Goal: Task Accomplishment & Management: Manage account settings

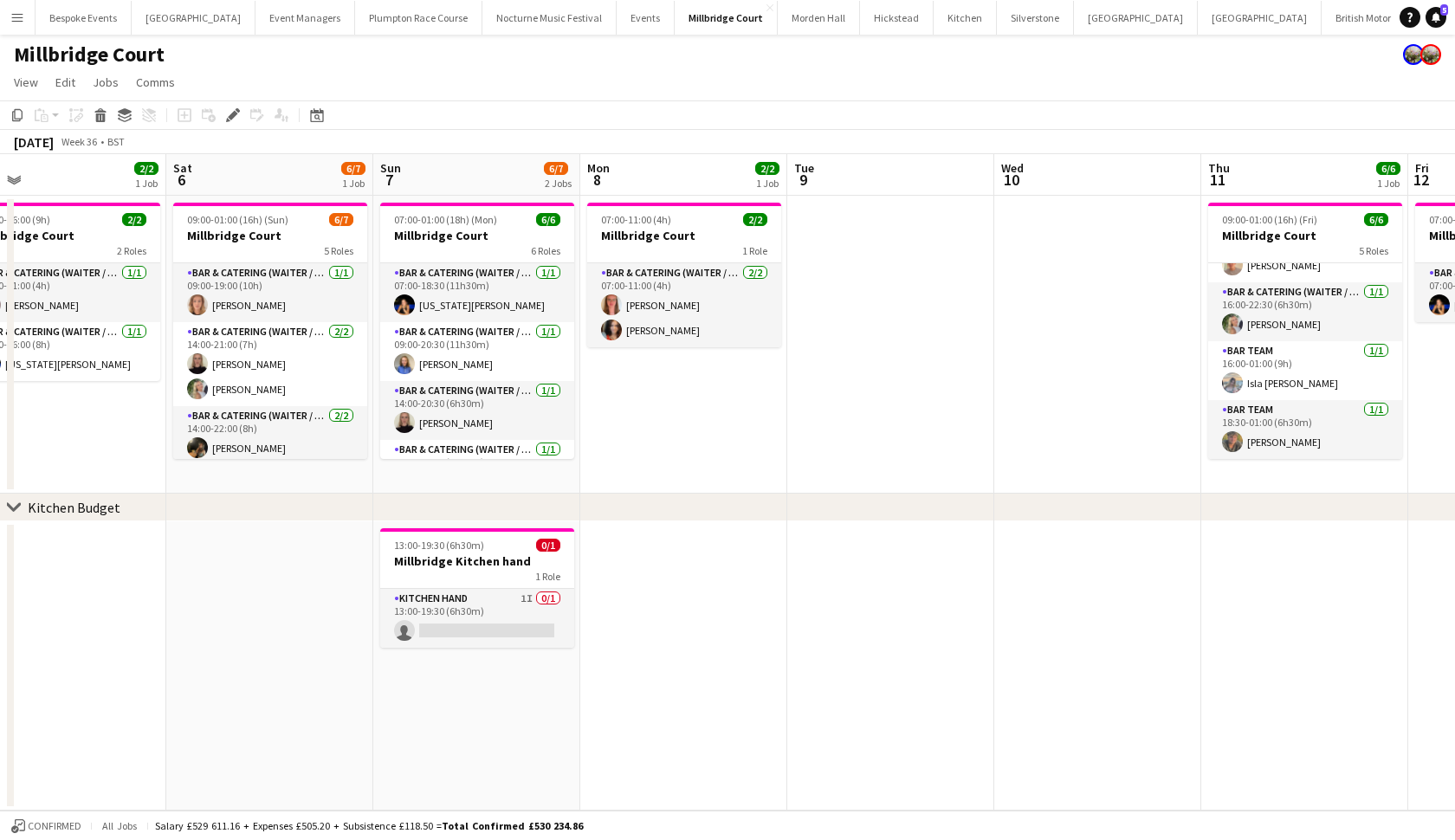
click at [12, 25] on button "Menu" at bounding box center [17, 17] width 35 height 35
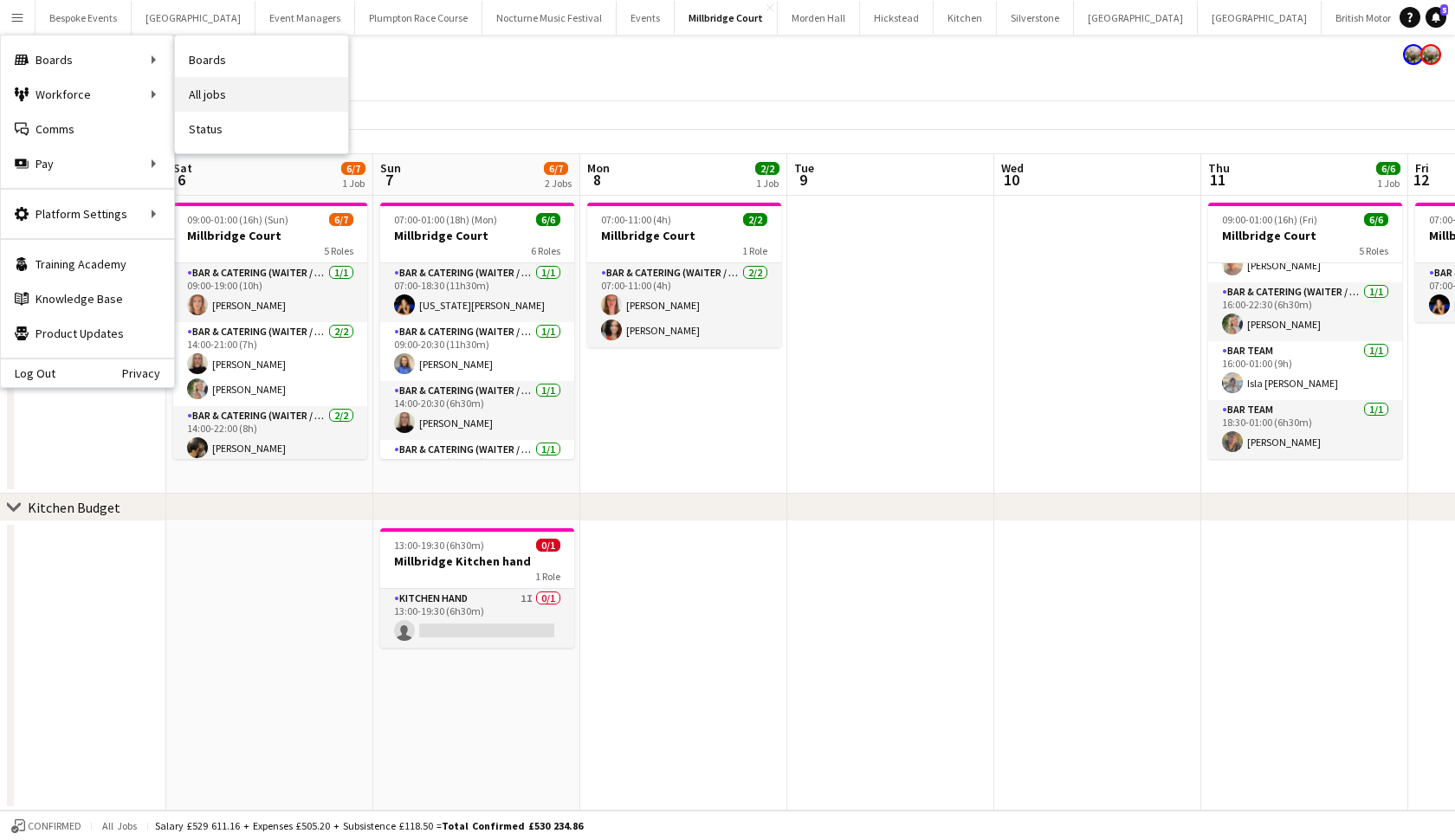
click at [197, 90] on link "All jobs" at bounding box center [262, 94] width 174 height 35
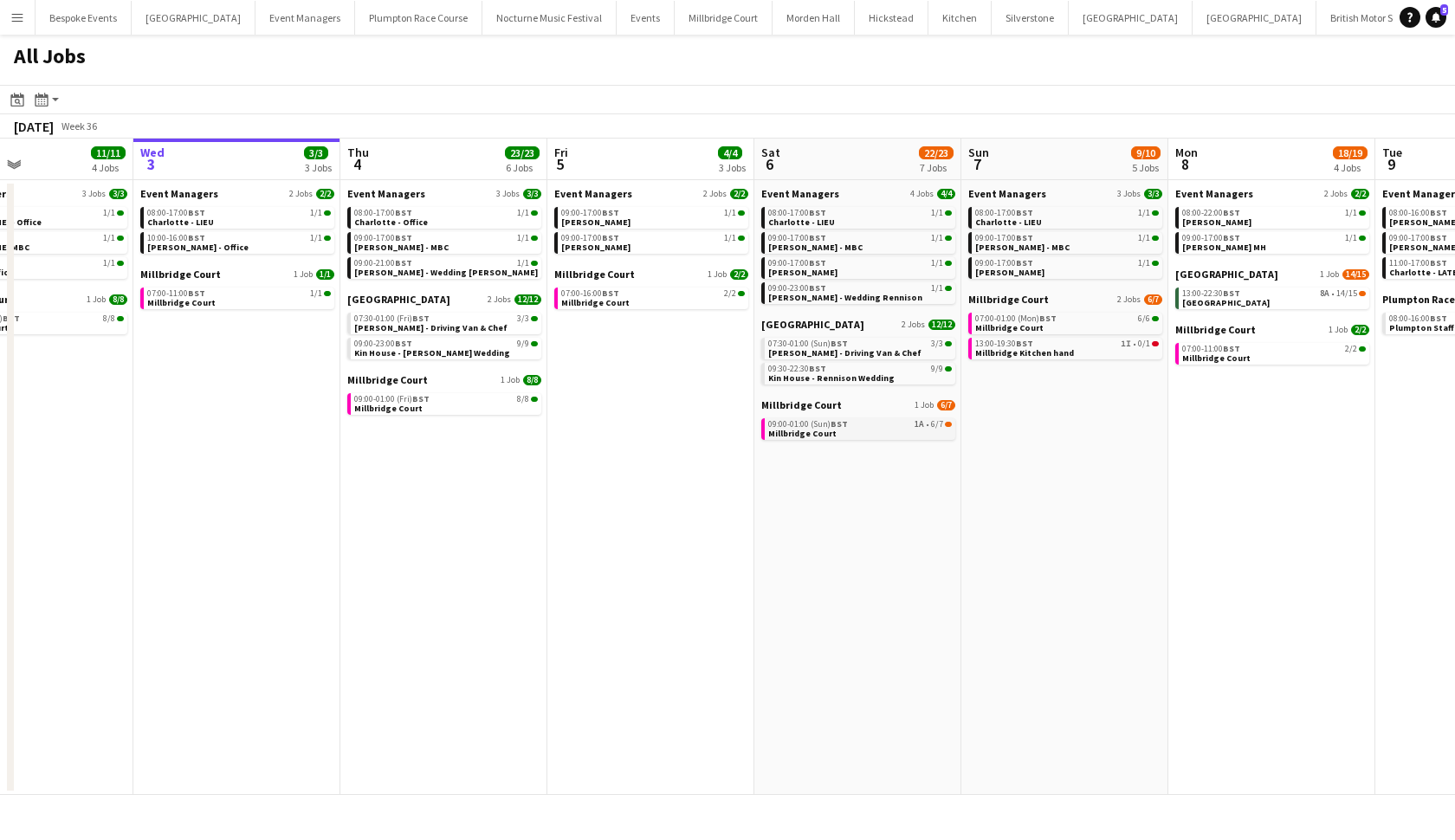
click at [813, 436] on span "Millbridge Court" at bounding box center [802, 433] width 69 height 12
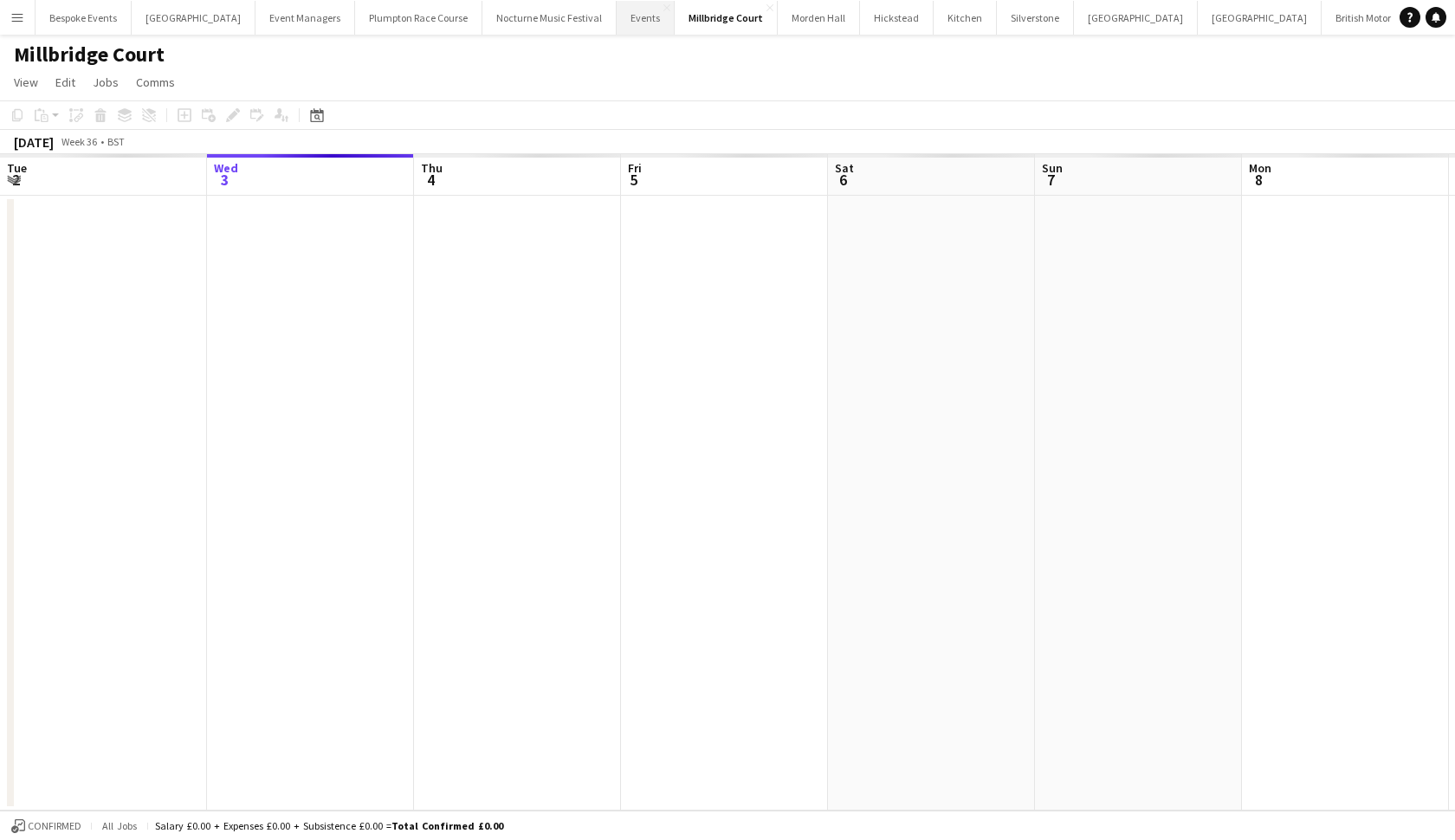
scroll to position [0, 594]
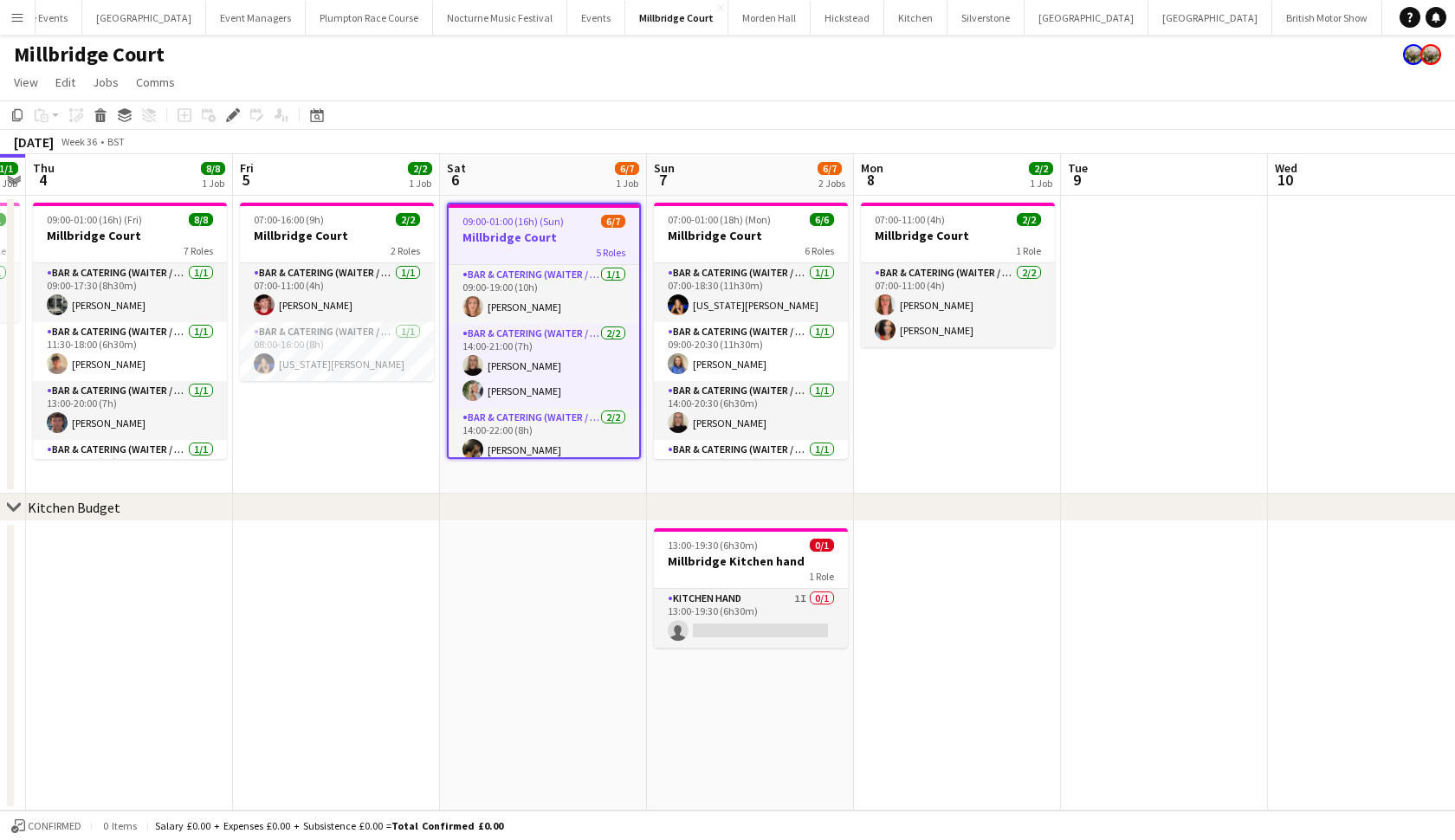
click at [1437, 21] on button "LIMEKILN Close" at bounding box center [1472, 18] width 70 height 34
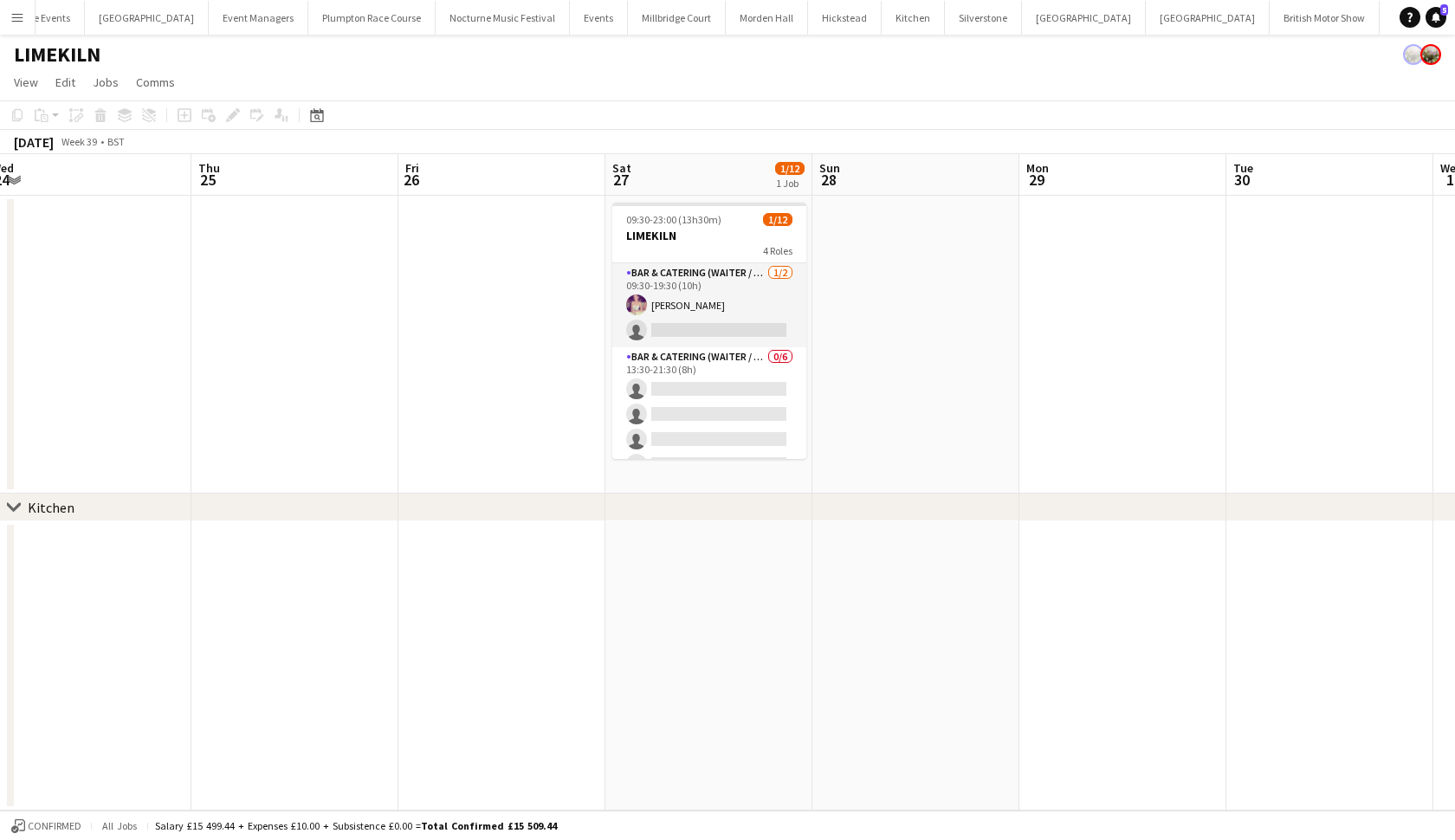
scroll to position [0, 404]
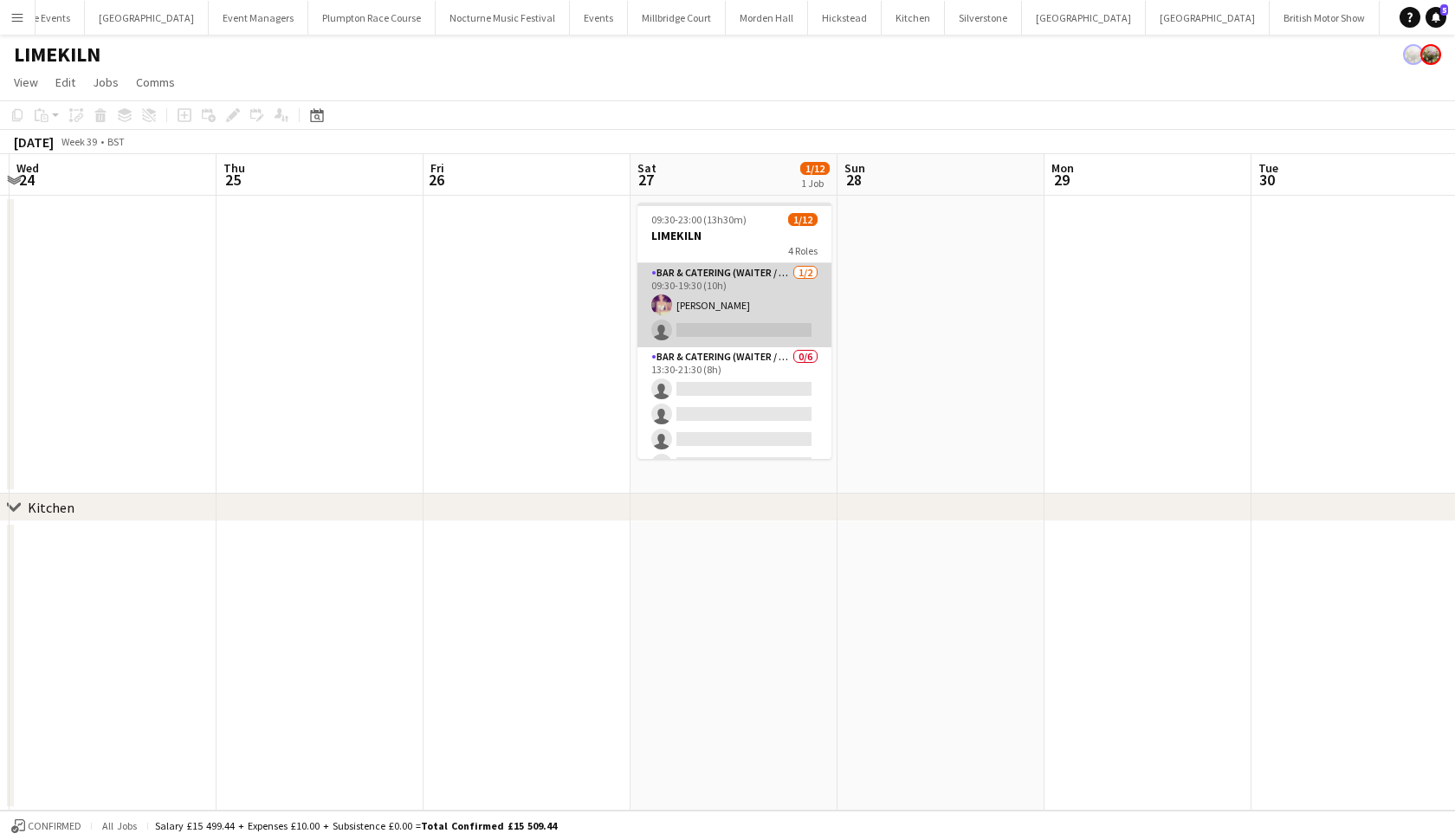
click at [717, 311] on app-card-role "Bar & Catering (Waiter / waitress) [DATE] 09:30-19:30 (10h) [PERSON_NAME] singl…" at bounding box center [734, 305] width 194 height 84
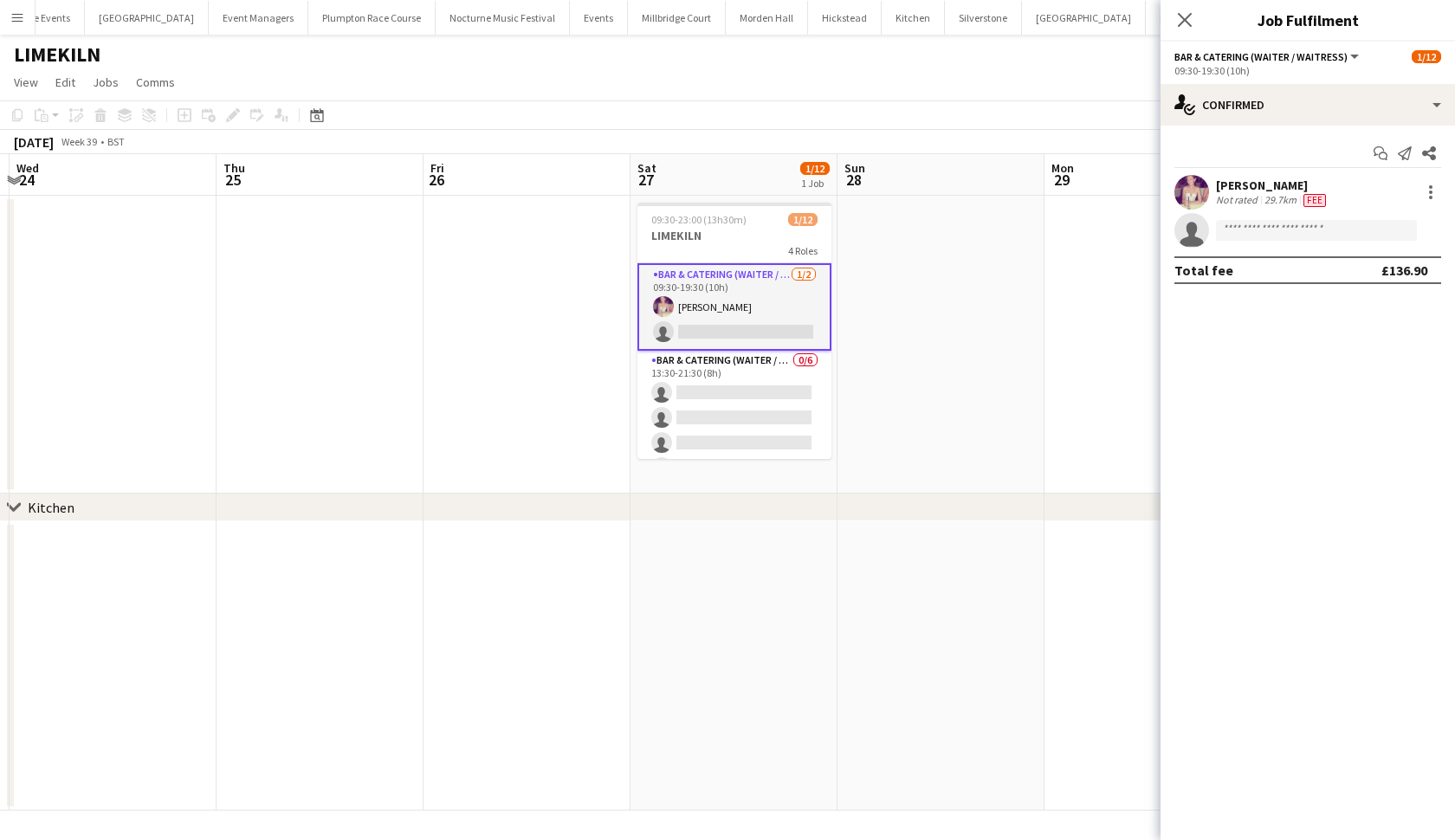
click at [1430, 203] on div "[PERSON_NAME] Not rated 29.7km Fee" at bounding box center [1307, 192] width 295 height 35
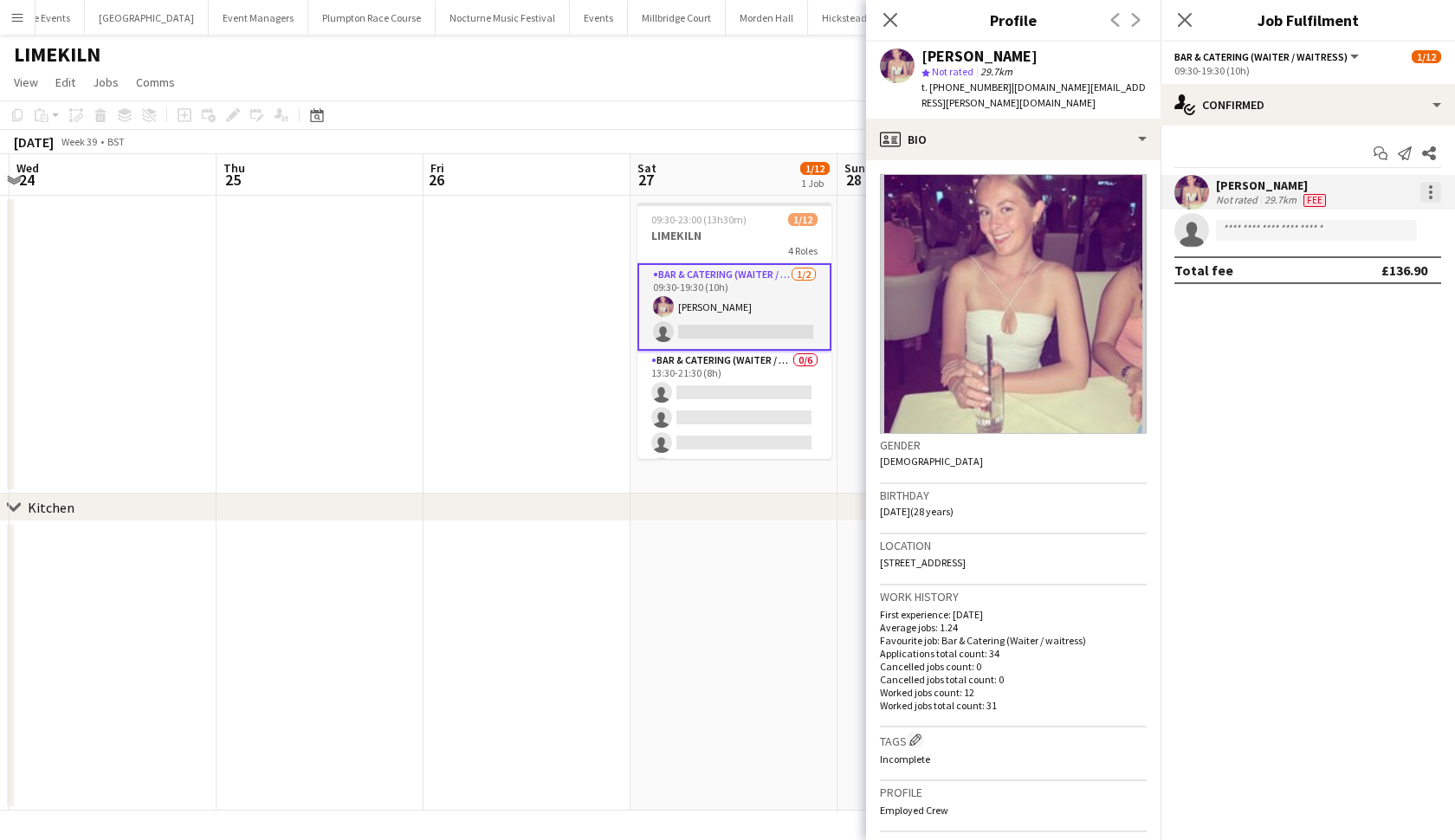
click at [1430, 194] on div at bounding box center [1430, 191] width 20 height 20
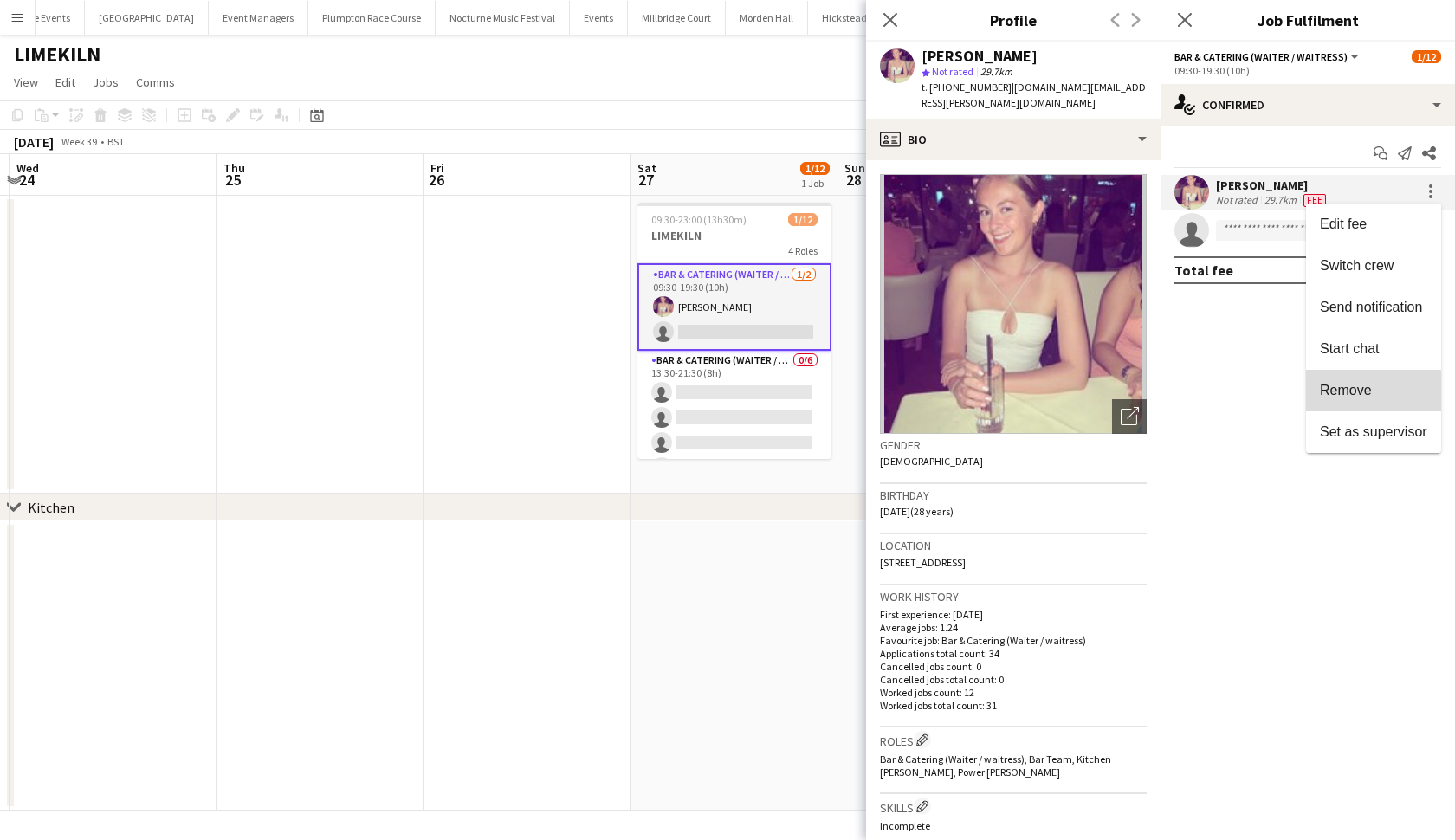
click at [1365, 400] on button "Remove" at bounding box center [1373, 390] width 135 height 42
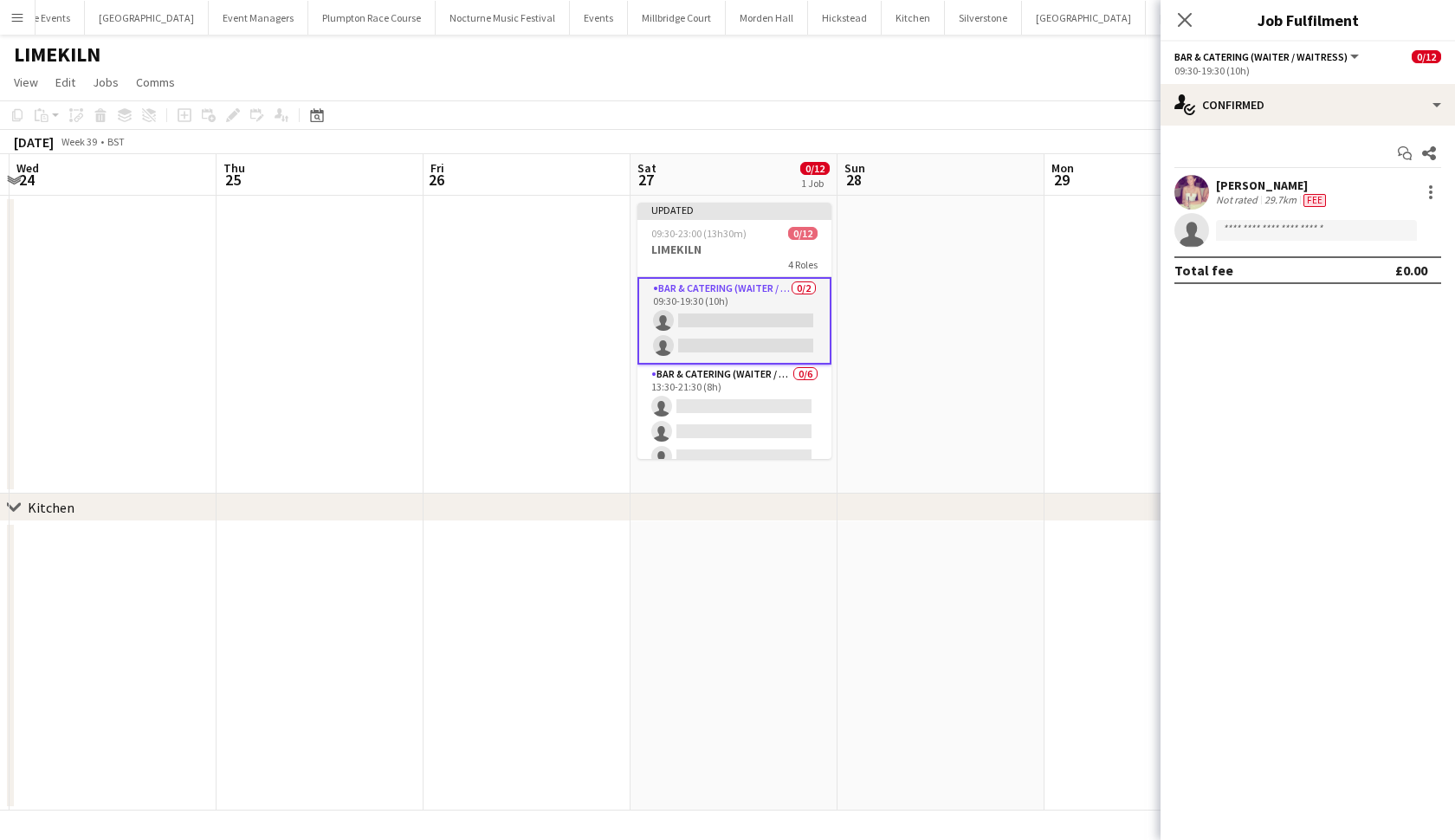
click at [430, 343] on app-date-cell at bounding box center [527, 344] width 207 height 298
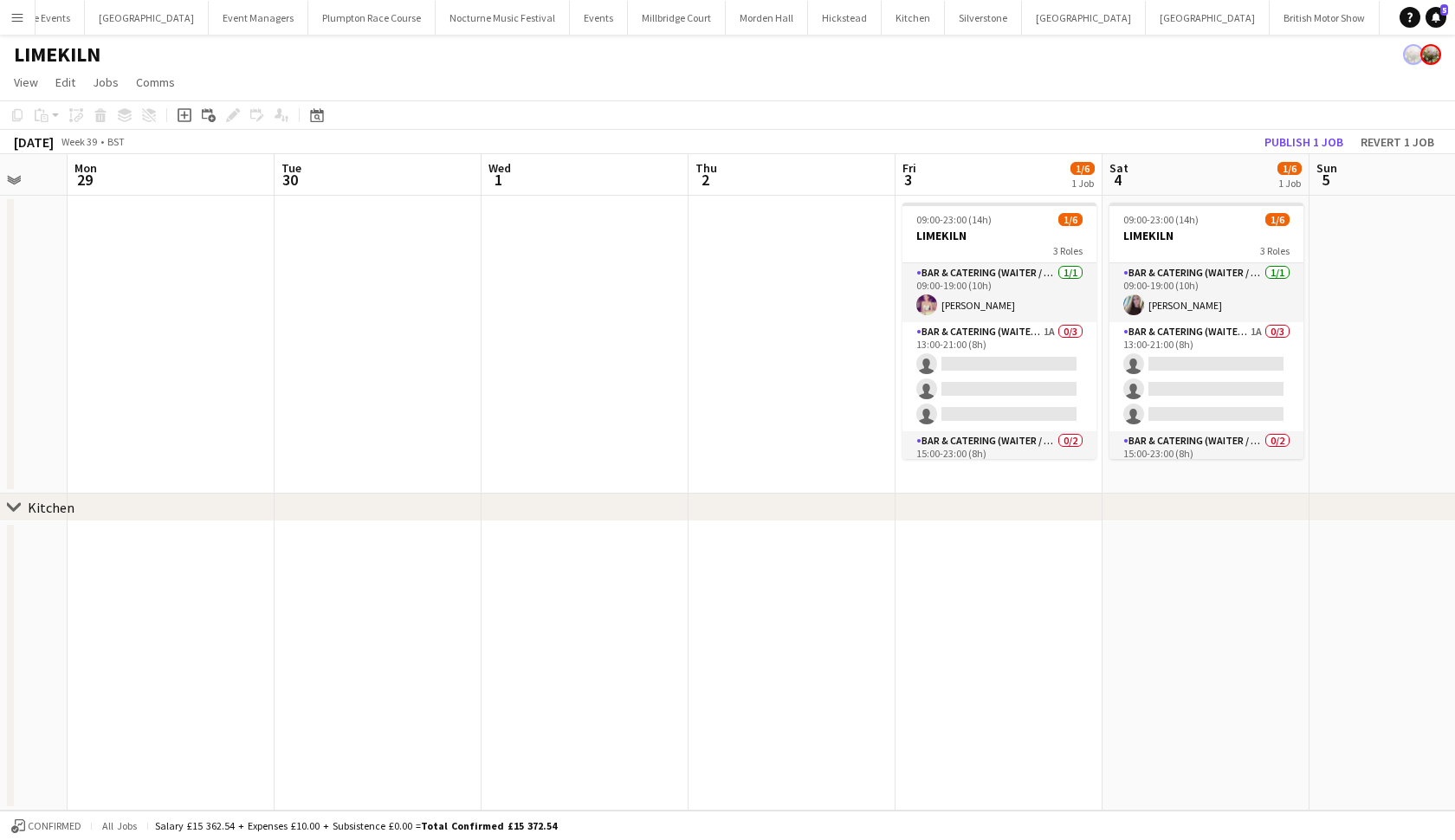
scroll to position [0, 562]
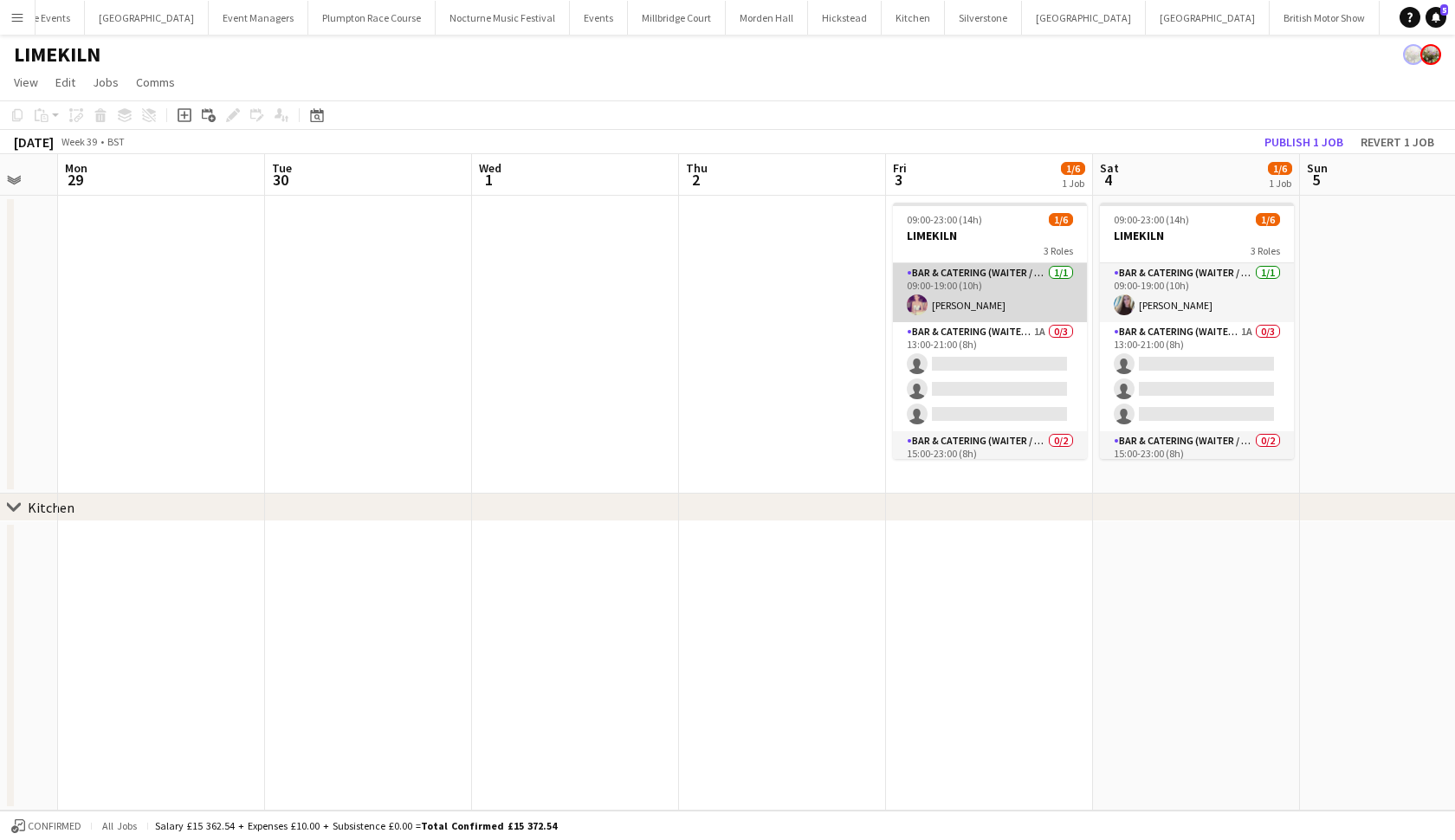
click at [1021, 281] on app-card-role "Bar & Catering (Waiter / waitress) [DATE] 09:00-19:00 (10h) [PERSON_NAME]" at bounding box center [990, 293] width 194 height 59
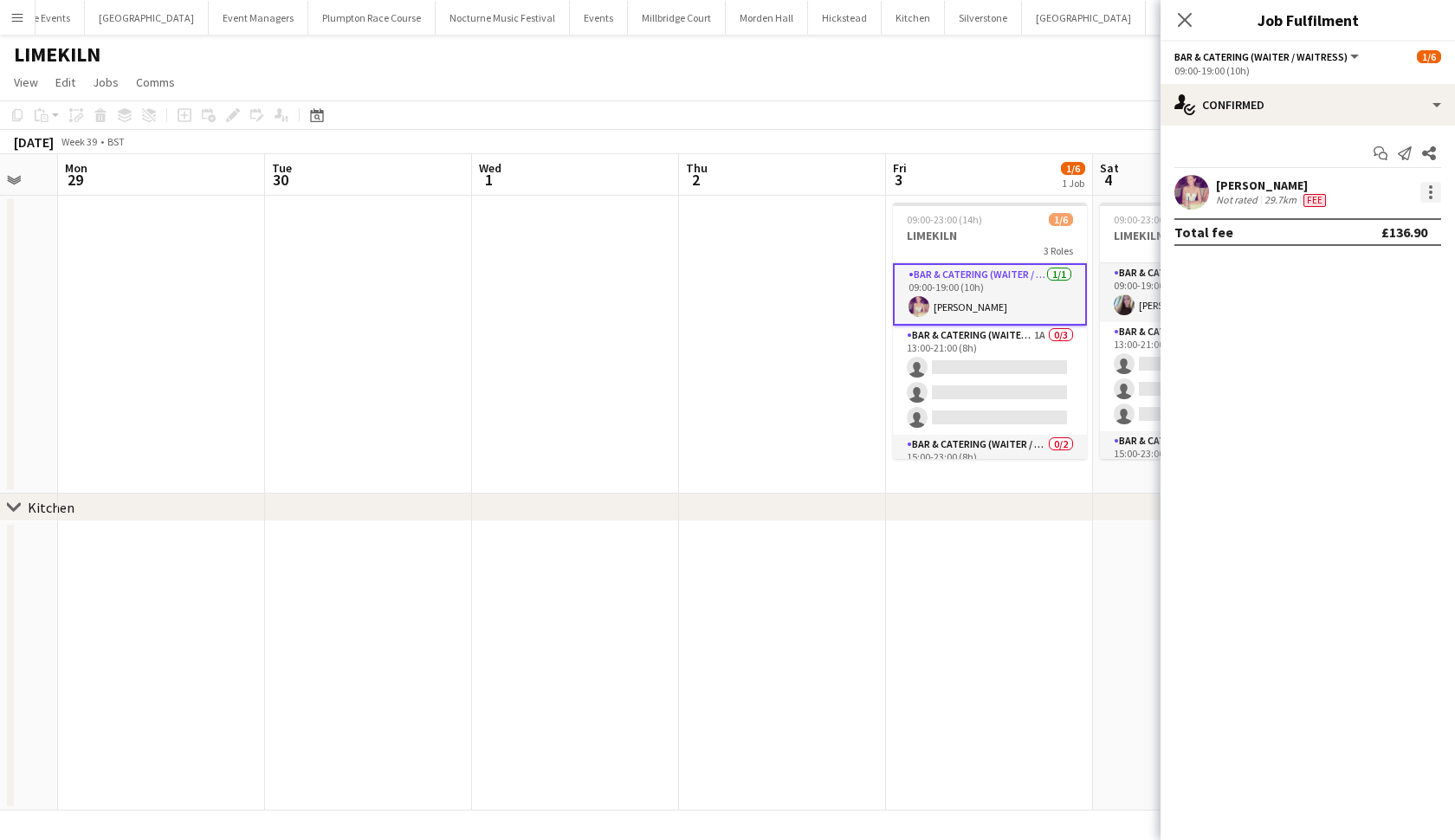
click at [1433, 198] on div at bounding box center [1430, 191] width 20 height 20
click at [1346, 408] on button "Remove" at bounding box center [1373, 390] width 135 height 42
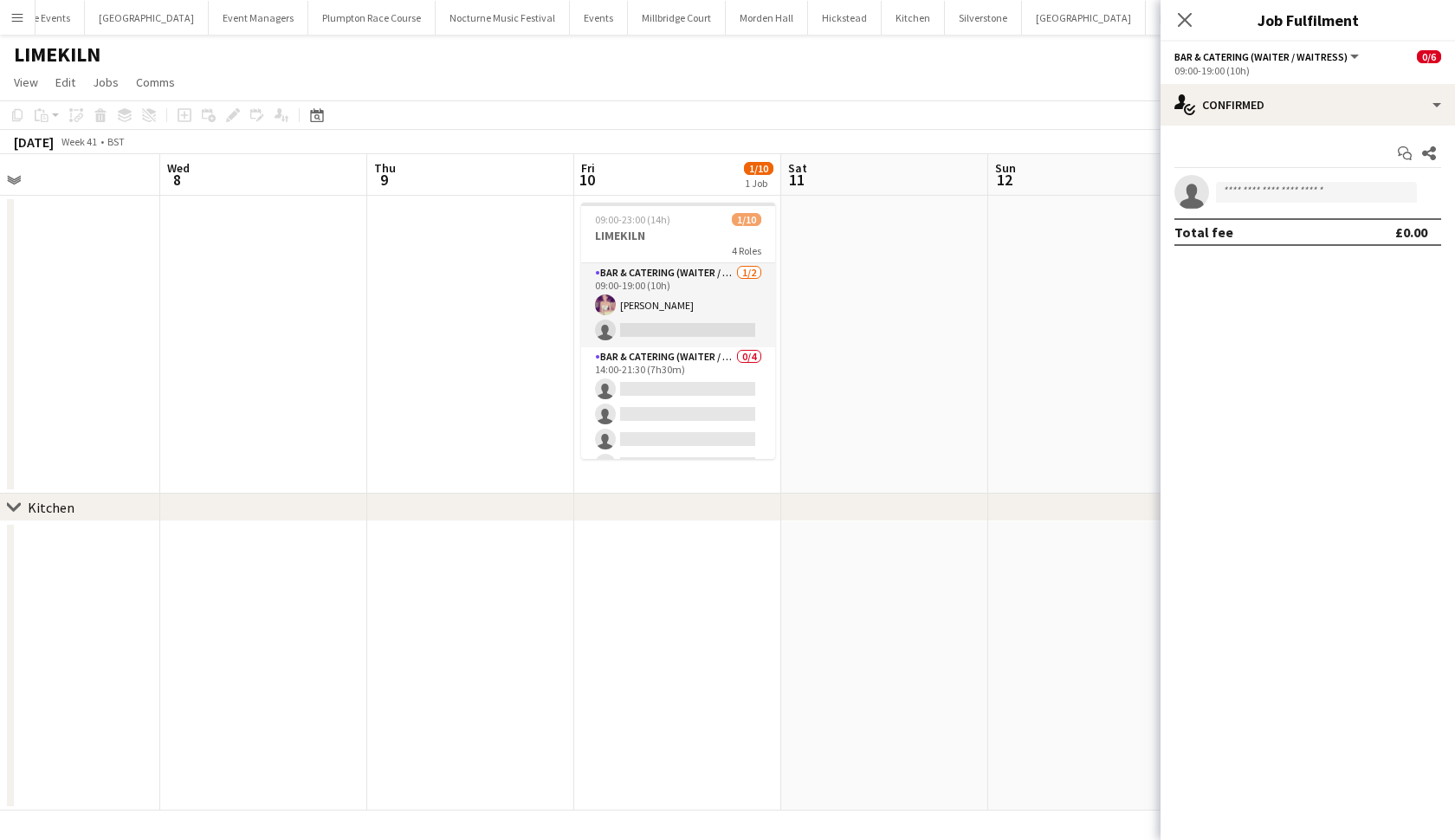
scroll to position [0, 732]
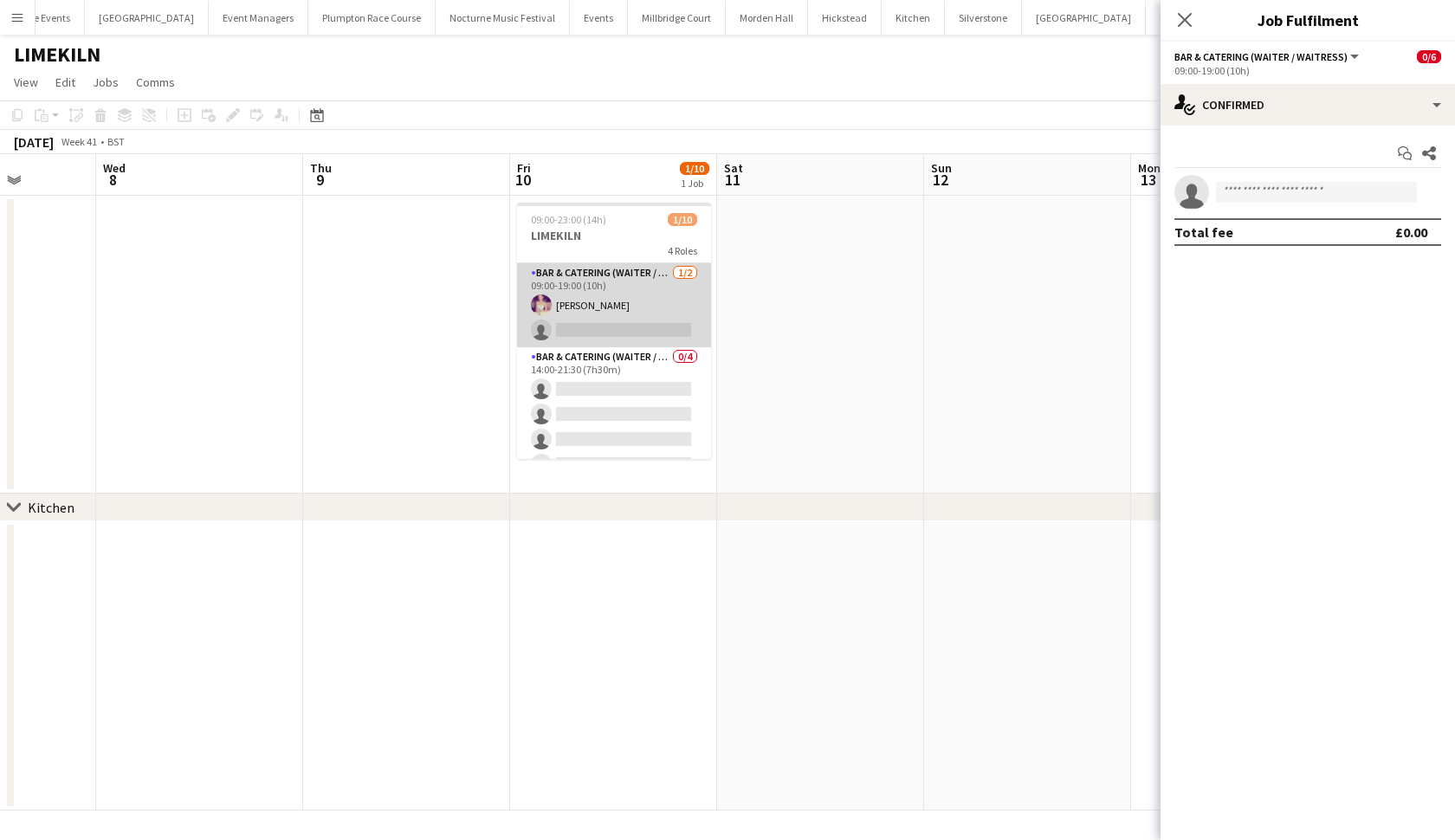
click at [632, 302] on app-card-role "Bar & Catering (Waiter / waitress) [DATE] 09:00-19:00 (10h) [PERSON_NAME] singl…" at bounding box center [614, 305] width 194 height 84
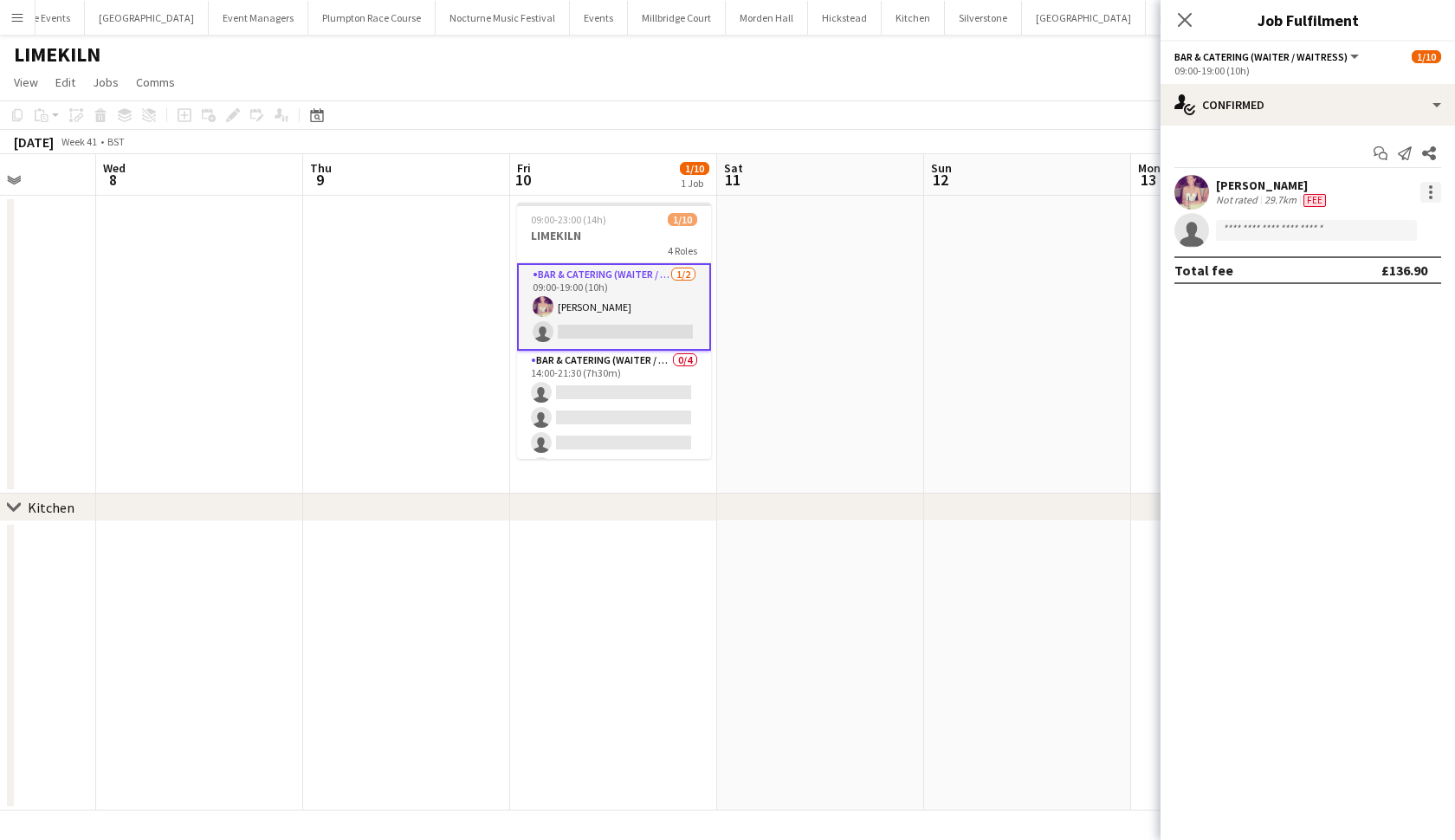
click at [1432, 198] on div at bounding box center [1430, 191] width 20 height 20
click at [1363, 384] on span "Remove" at bounding box center [1346, 390] width 52 height 15
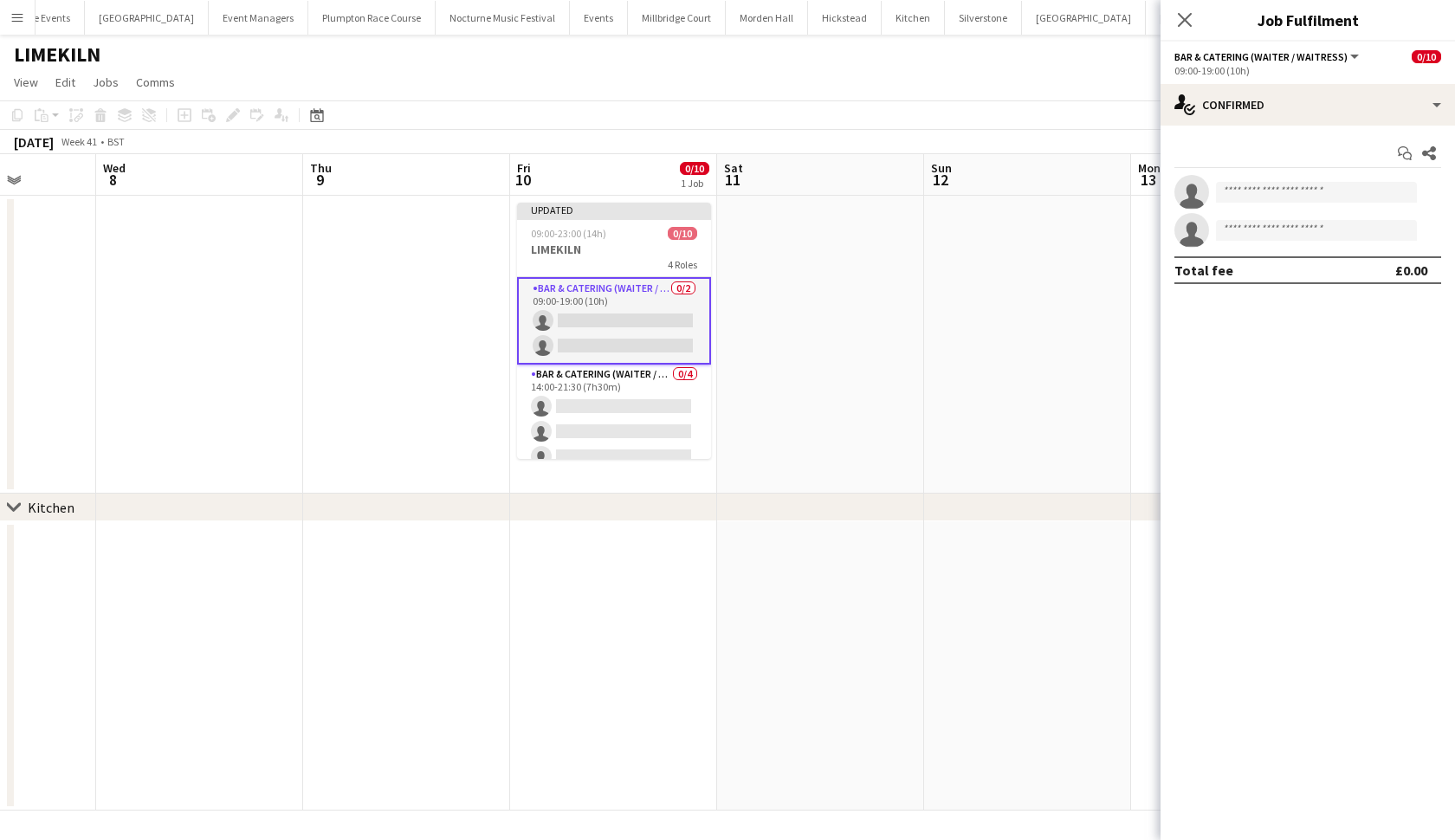
click at [988, 365] on app-date-cell at bounding box center [1027, 344] width 207 height 298
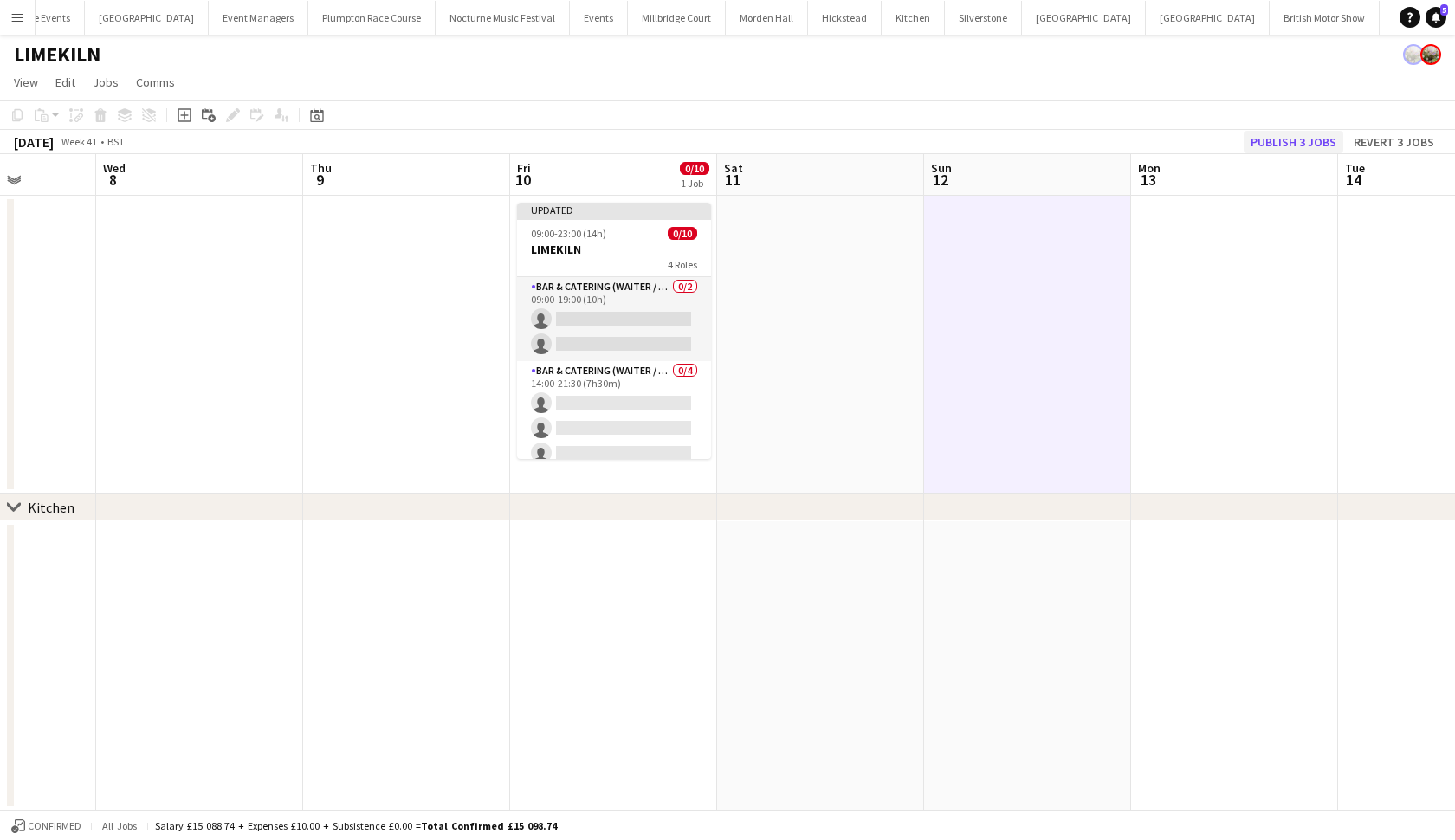
click at [1322, 137] on button "Publish 3 jobs" at bounding box center [1293, 141] width 100 height 22
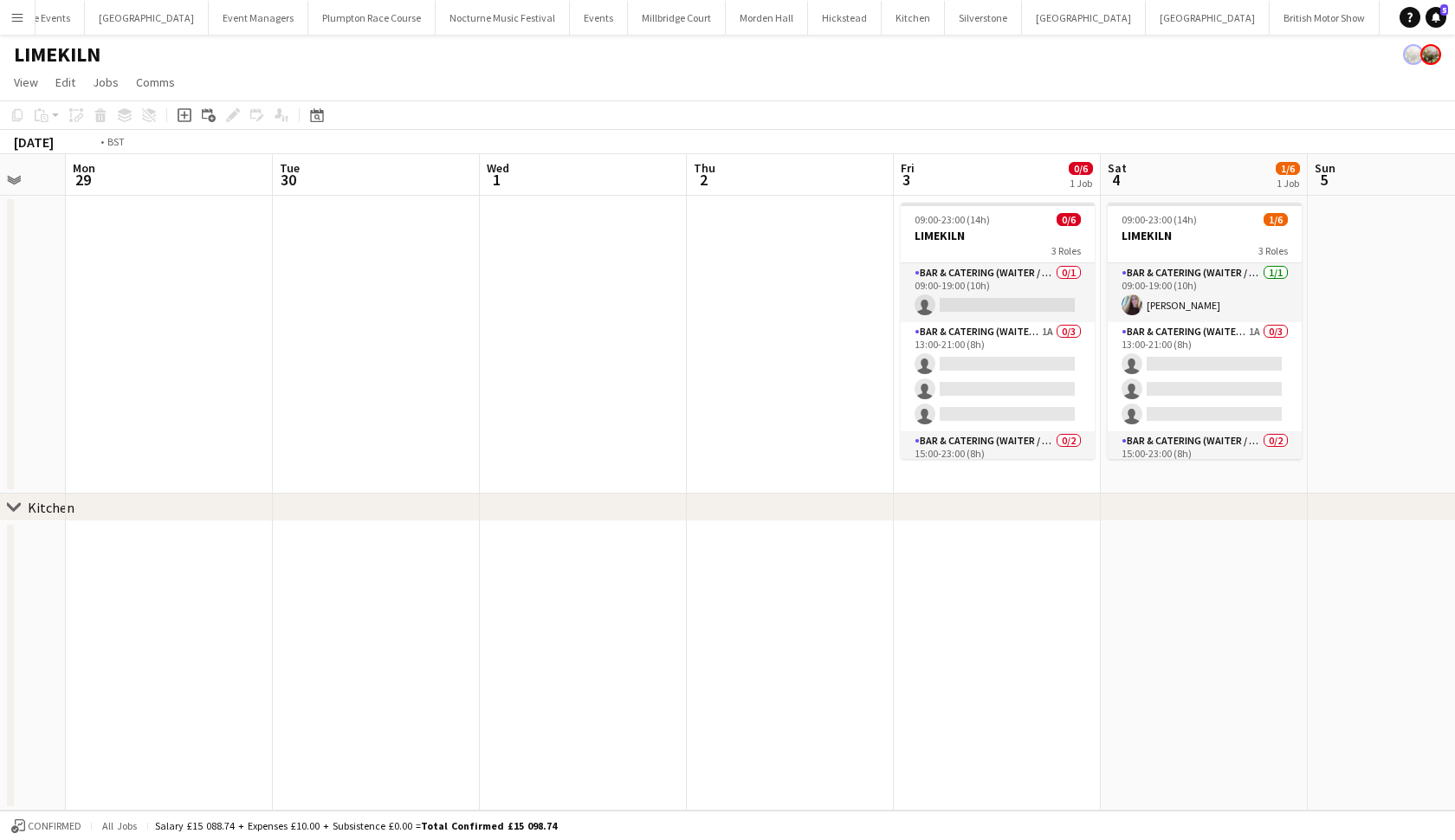
scroll to position [0, 853]
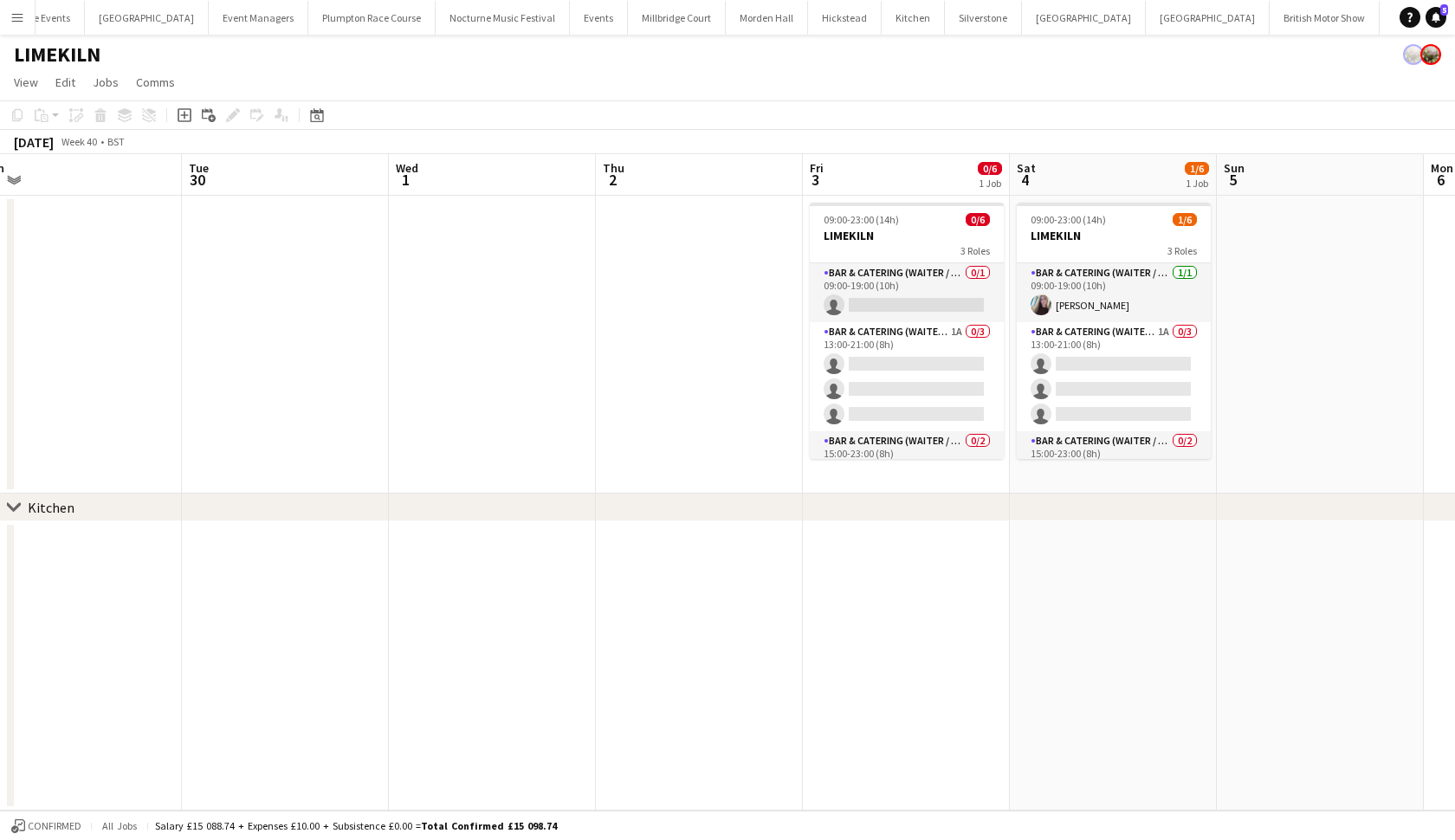
click at [974, 365] on app-card-role "Bar & Catering (Waiter / waitress) 1A 0/3 13:00-21:00 (8h) single-neutral-actio…" at bounding box center [907, 376] width 194 height 109
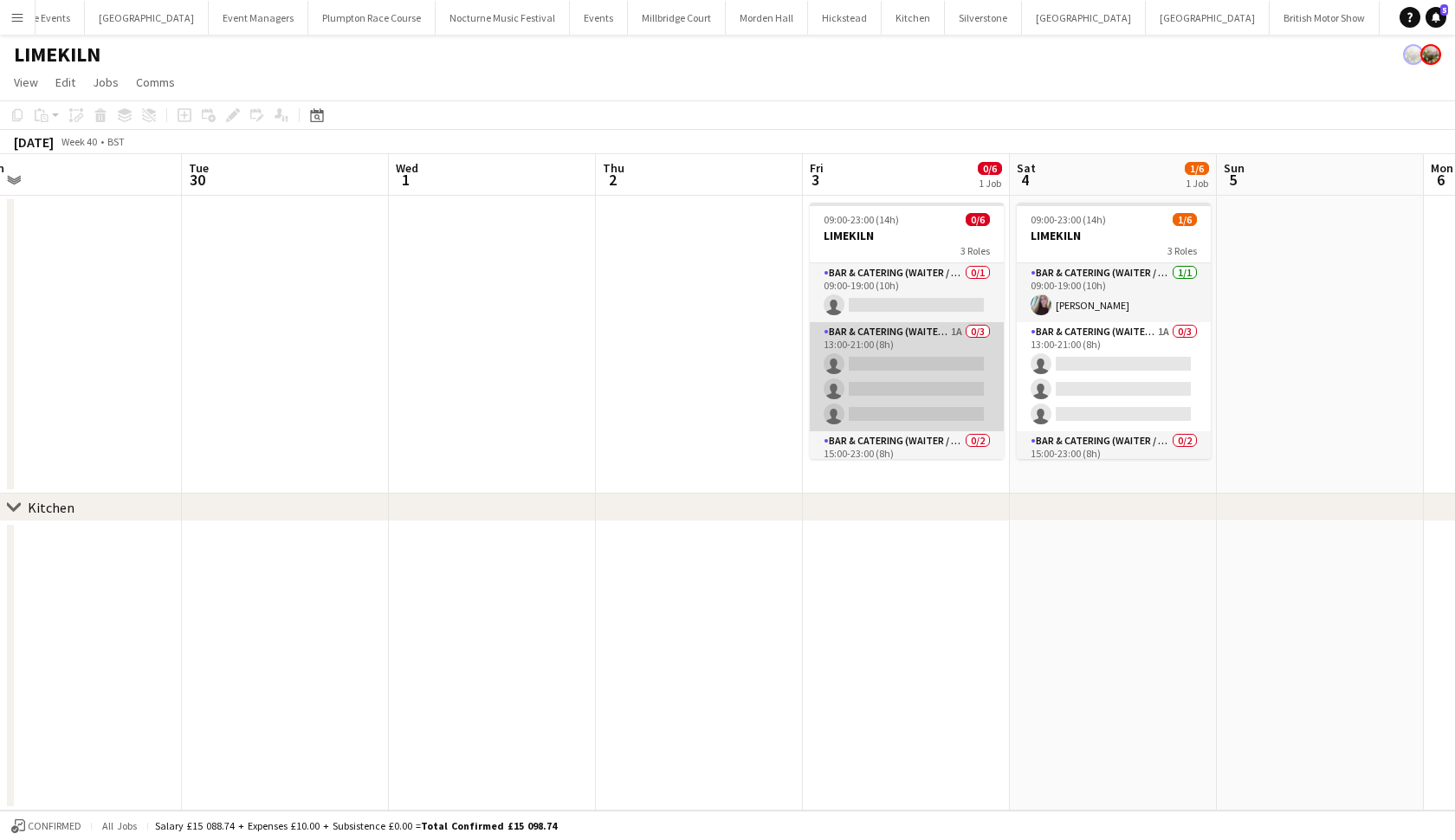
click at [954, 356] on app-card-role "Bar & Catering (Waiter / waitress) 1A 0/3 13:00-21:00 (8h) single-neutral-actio…" at bounding box center [907, 376] width 194 height 109
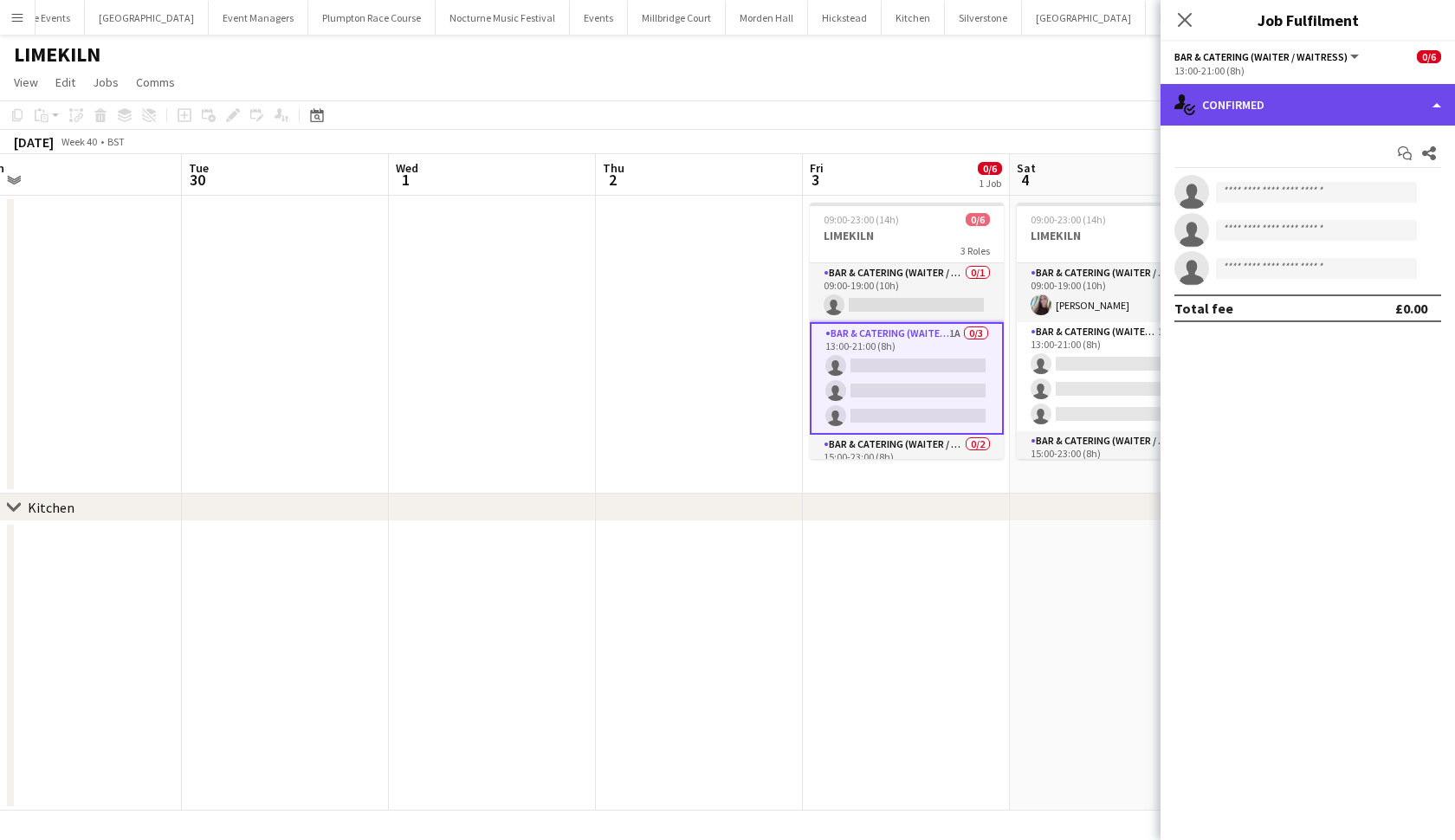
click at [1269, 123] on div "single-neutral-actions-check-2 Confirmed" at bounding box center [1307, 104] width 295 height 42
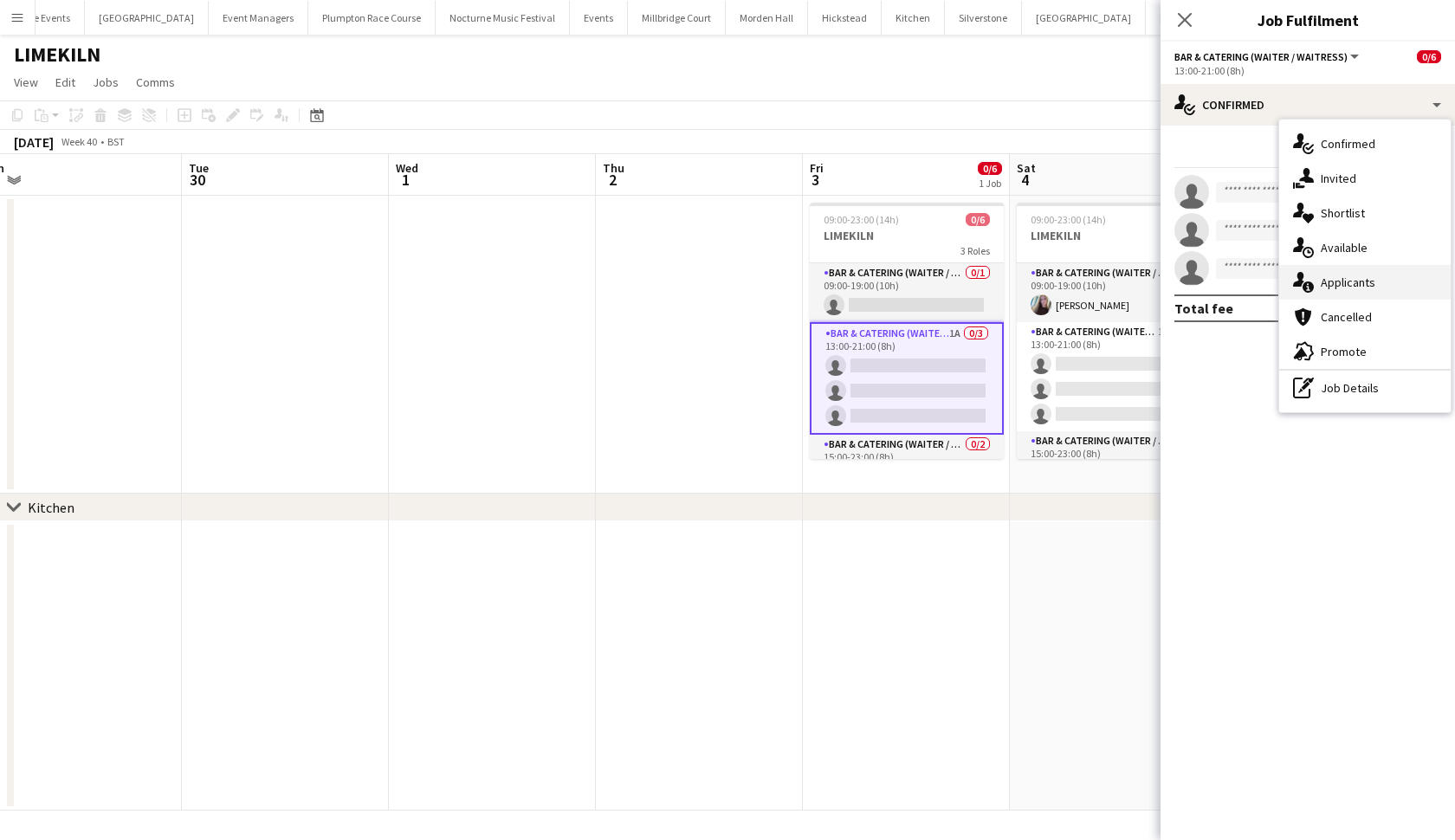
click at [1306, 275] on icon "single-neutral-actions-information" at bounding box center [1303, 282] width 20 height 20
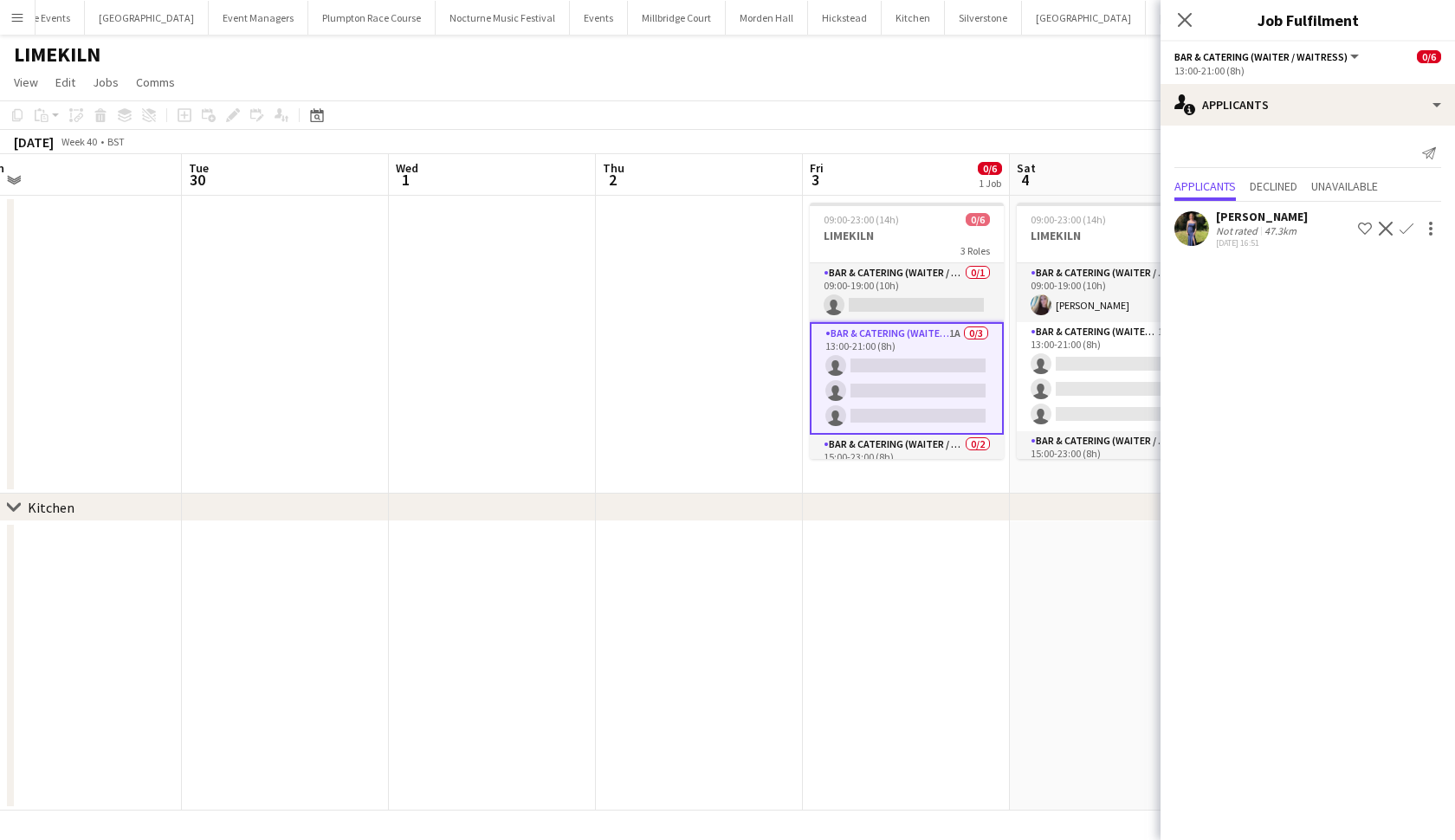
click at [1405, 227] on app-icon "Confirm" at bounding box center [1406, 229] width 14 height 14
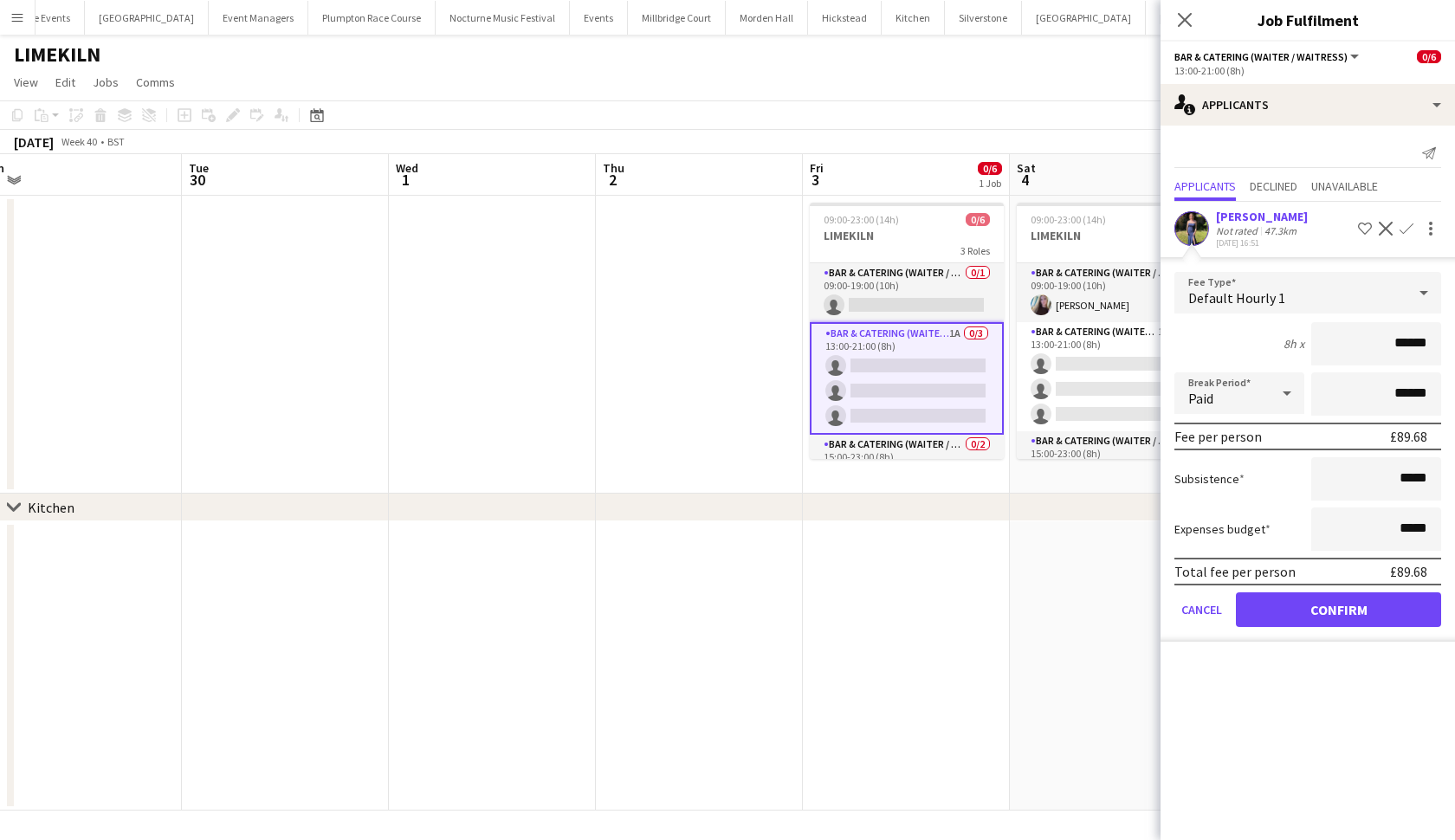
click at [1289, 613] on button "Confirm" at bounding box center [1338, 610] width 206 height 35
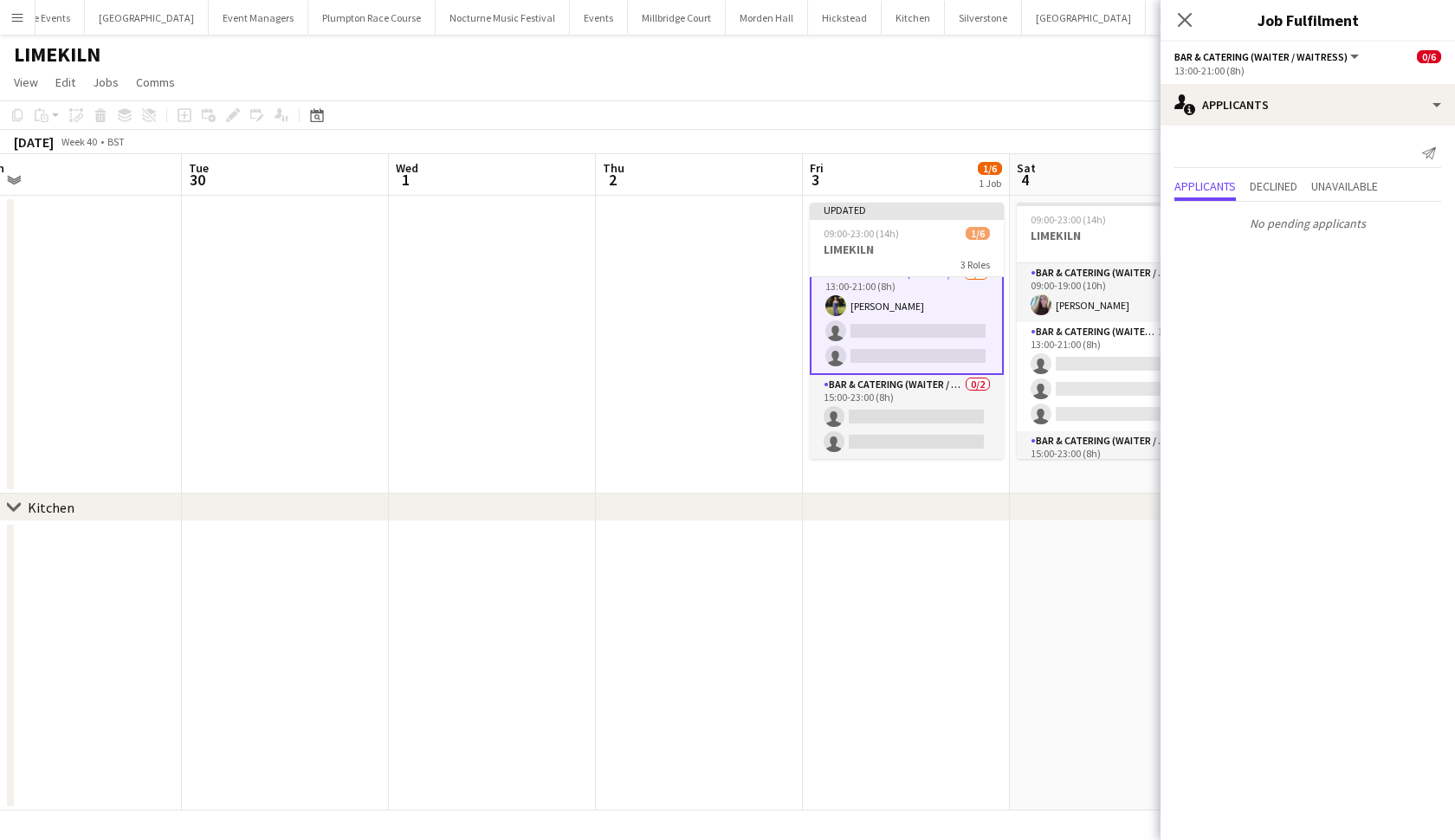
click at [643, 294] on app-date-cell at bounding box center [699, 344] width 207 height 298
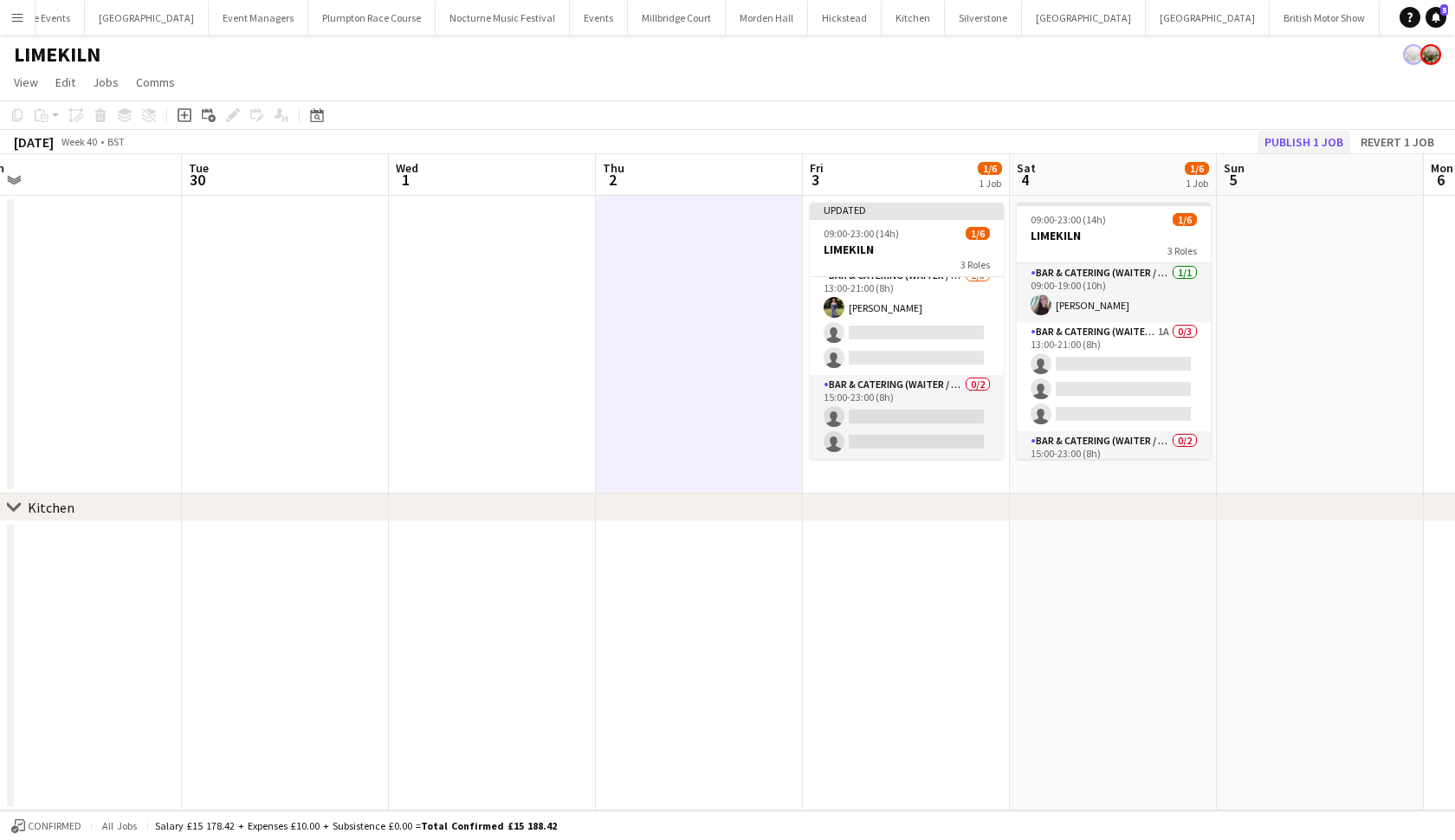
click at [1308, 132] on button "Publish 1 job" at bounding box center [1304, 141] width 93 height 22
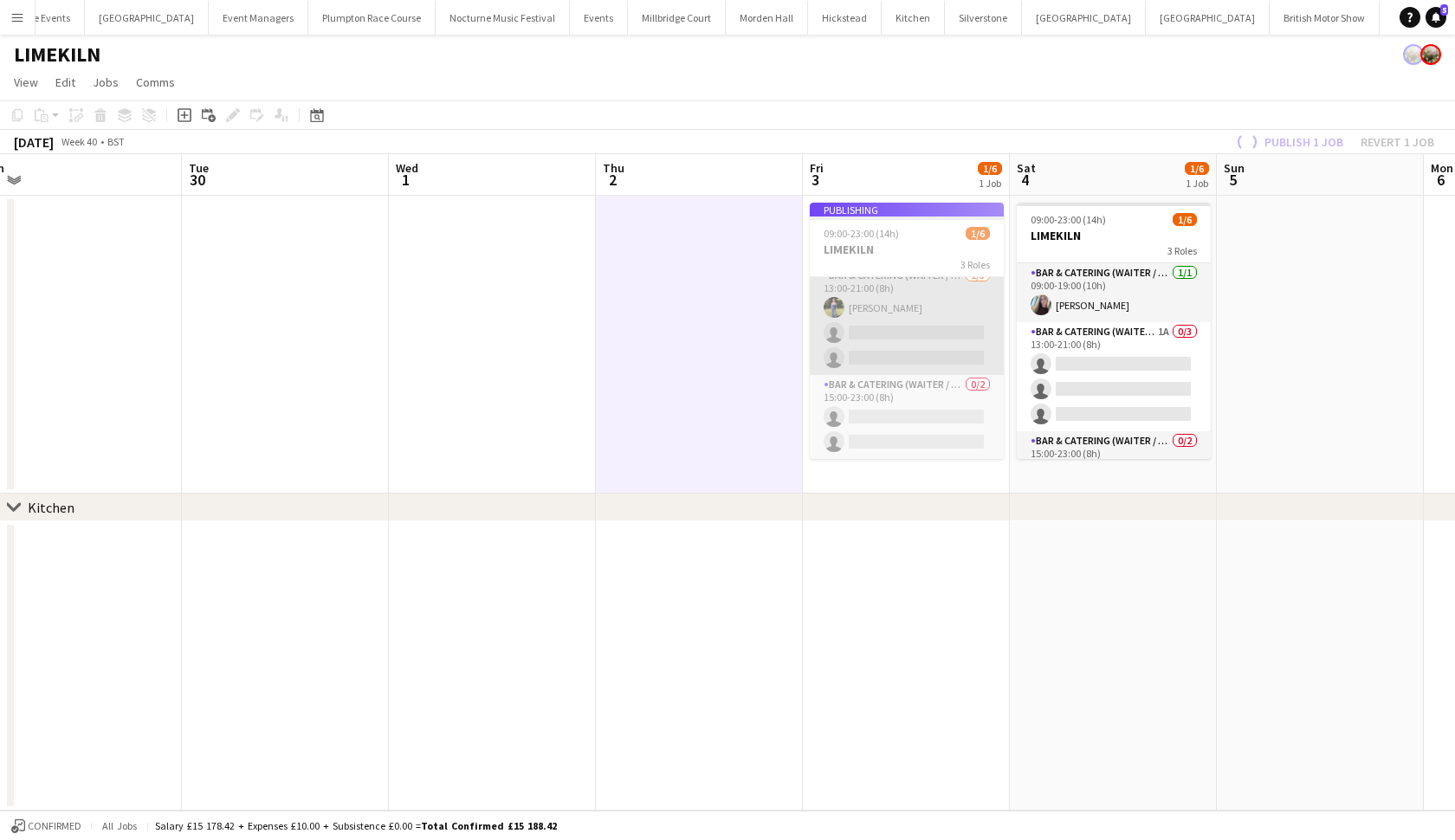
scroll to position [56, 0]
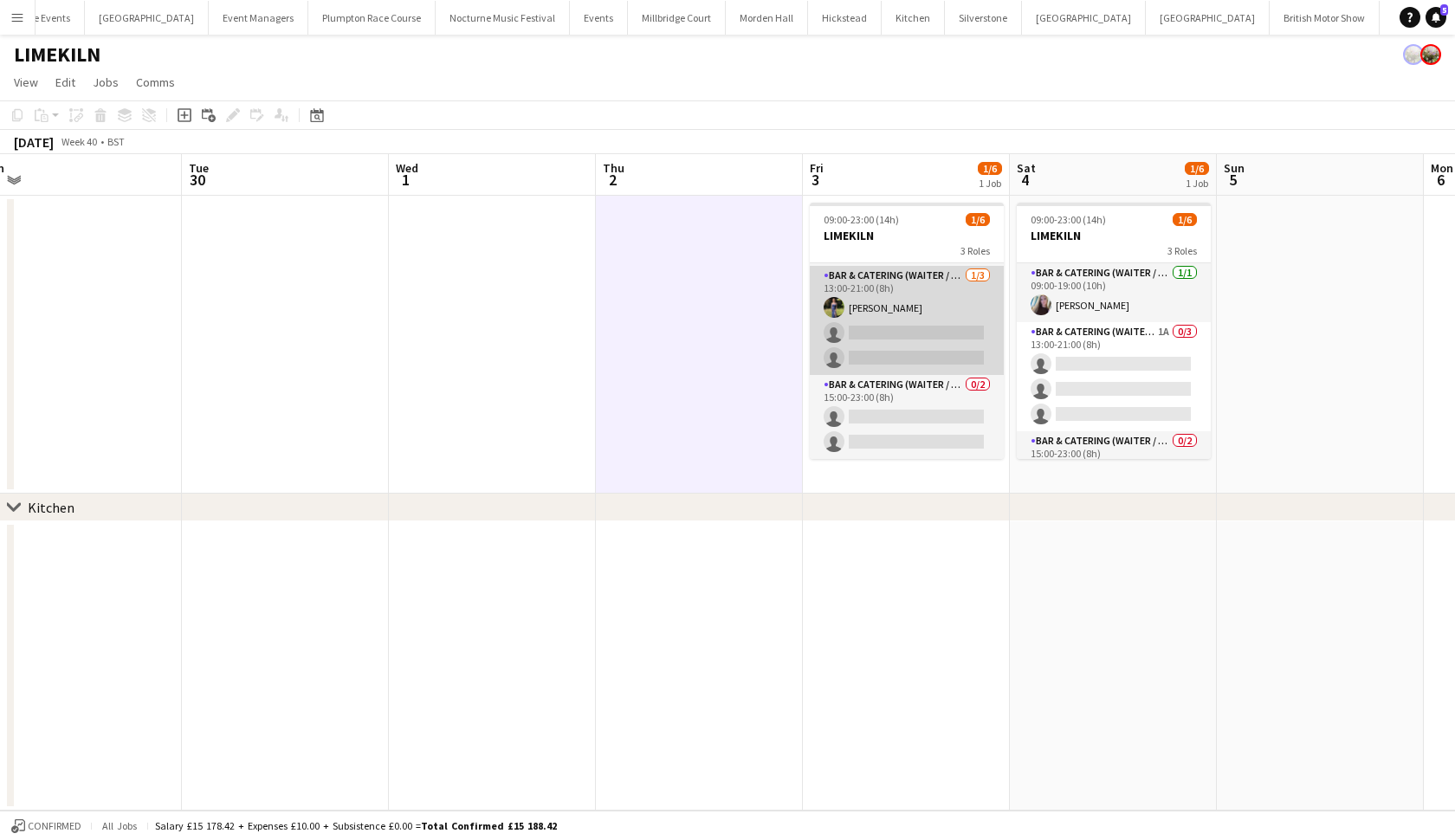
click at [894, 315] on app-card-role "Bar & Catering (Waiter / waitress) [DATE] 13:00-21:00 (8h) [PERSON_NAME] single…" at bounding box center [907, 320] width 194 height 109
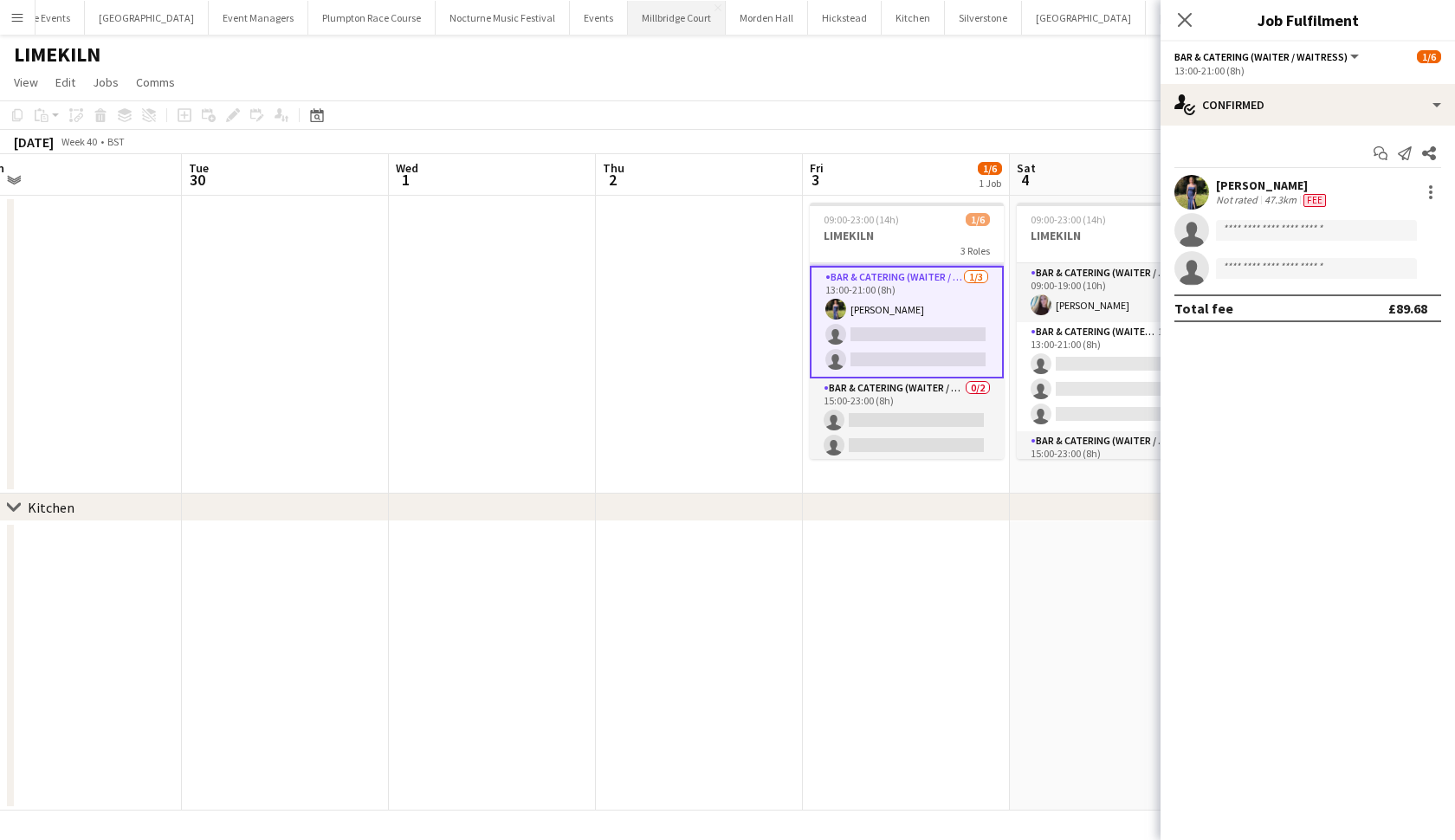
click at [627, 16] on button "[GEOGRAPHIC_DATA]" at bounding box center [676, 18] width 98 height 34
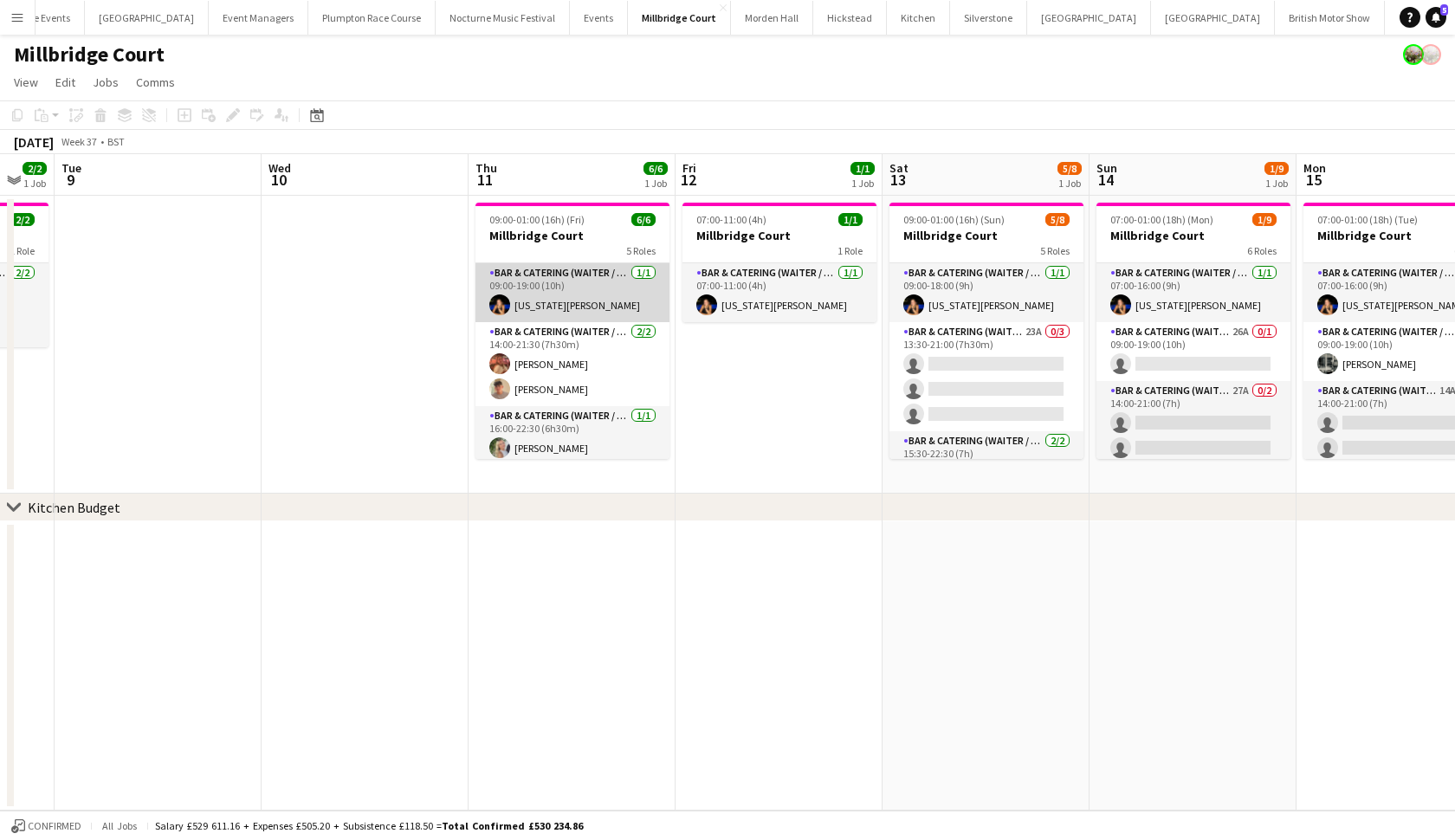
scroll to position [0, 576]
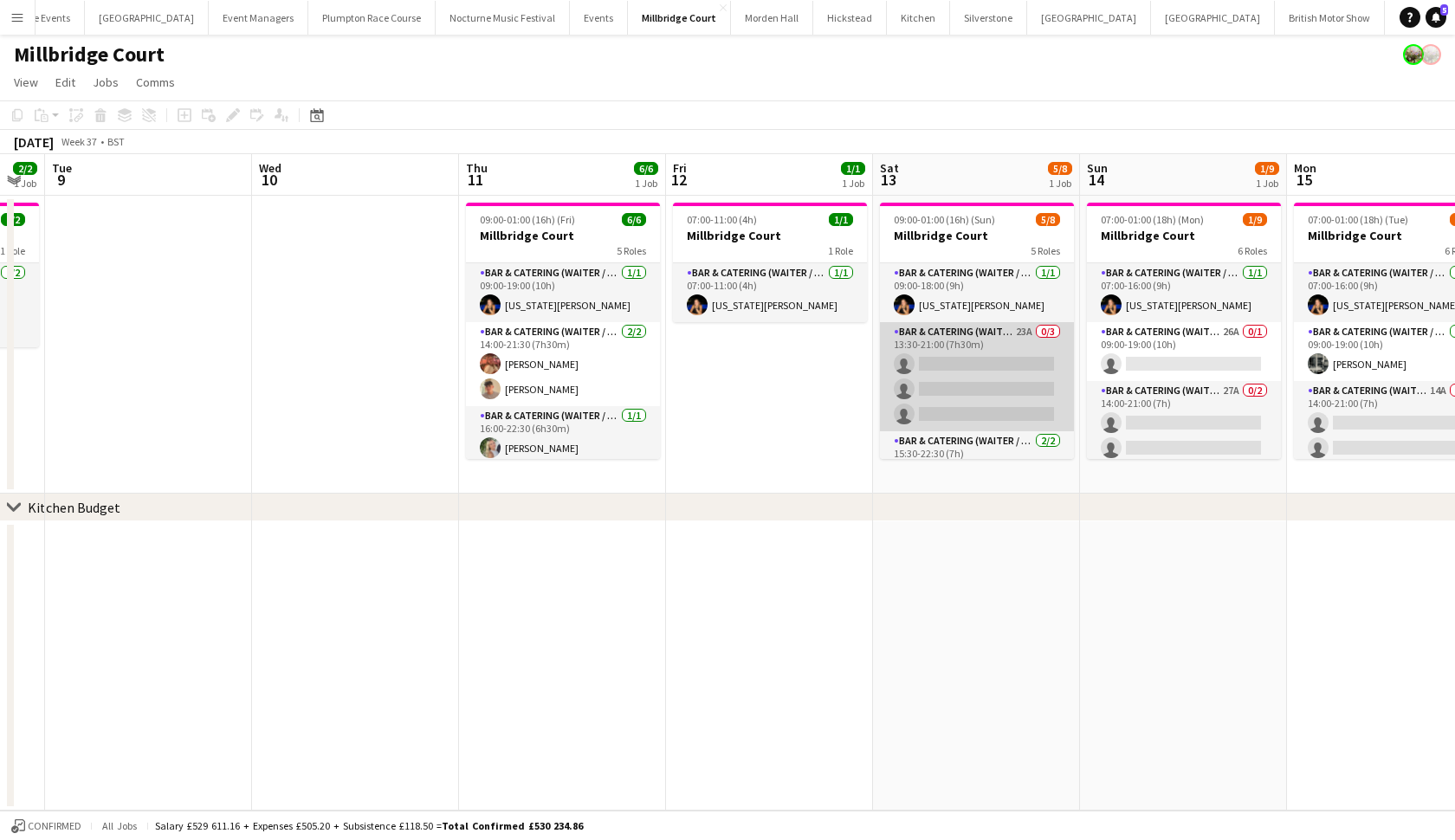
click at [980, 425] on app-card-role "Bar & Catering (Waiter / waitress) 23A 0/3 13:30-21:00 (7h30m) single-neutral-a…" at bounding box center [977, 376] width 194 height 109
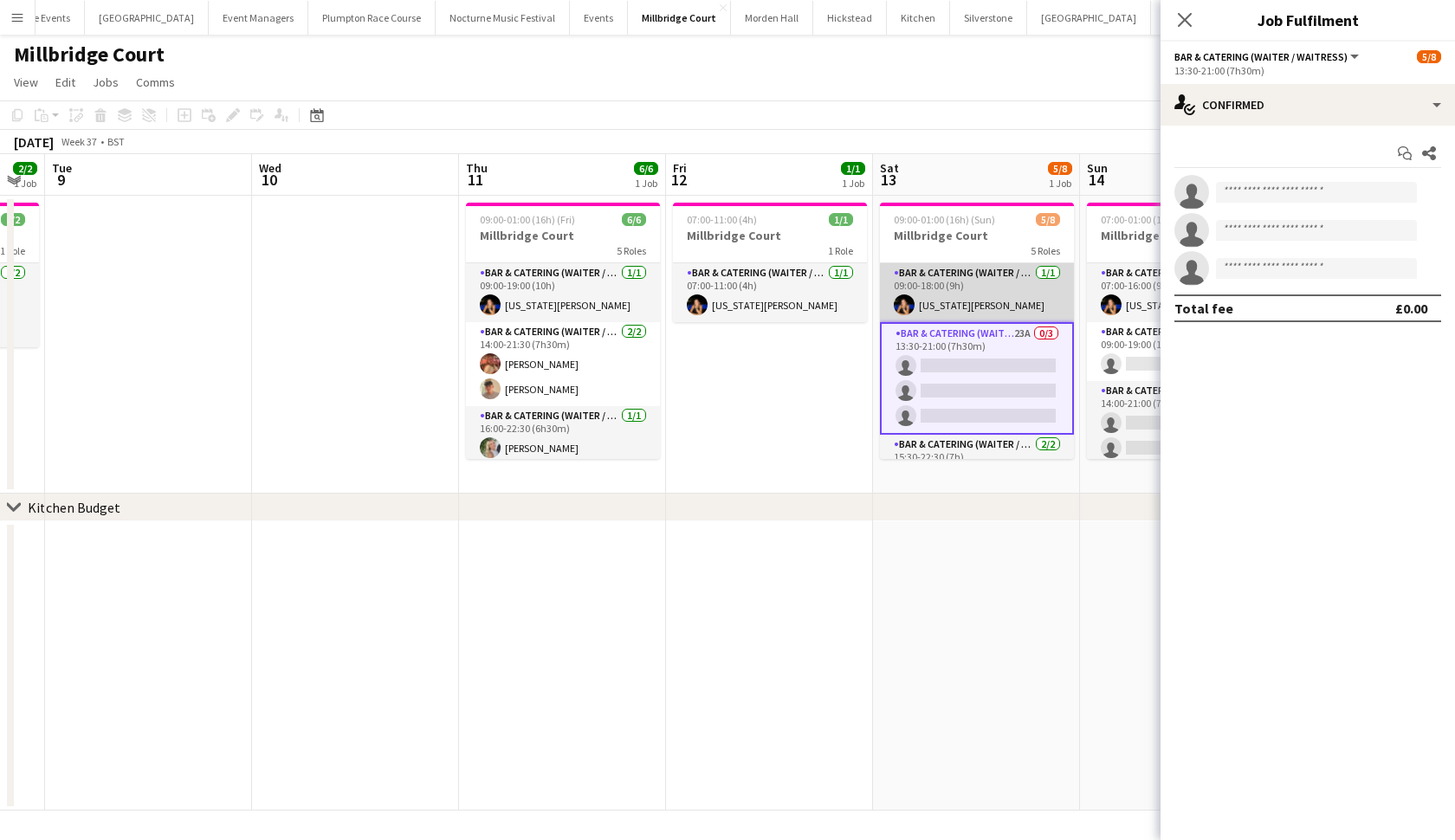
scroll to position [0, 0]
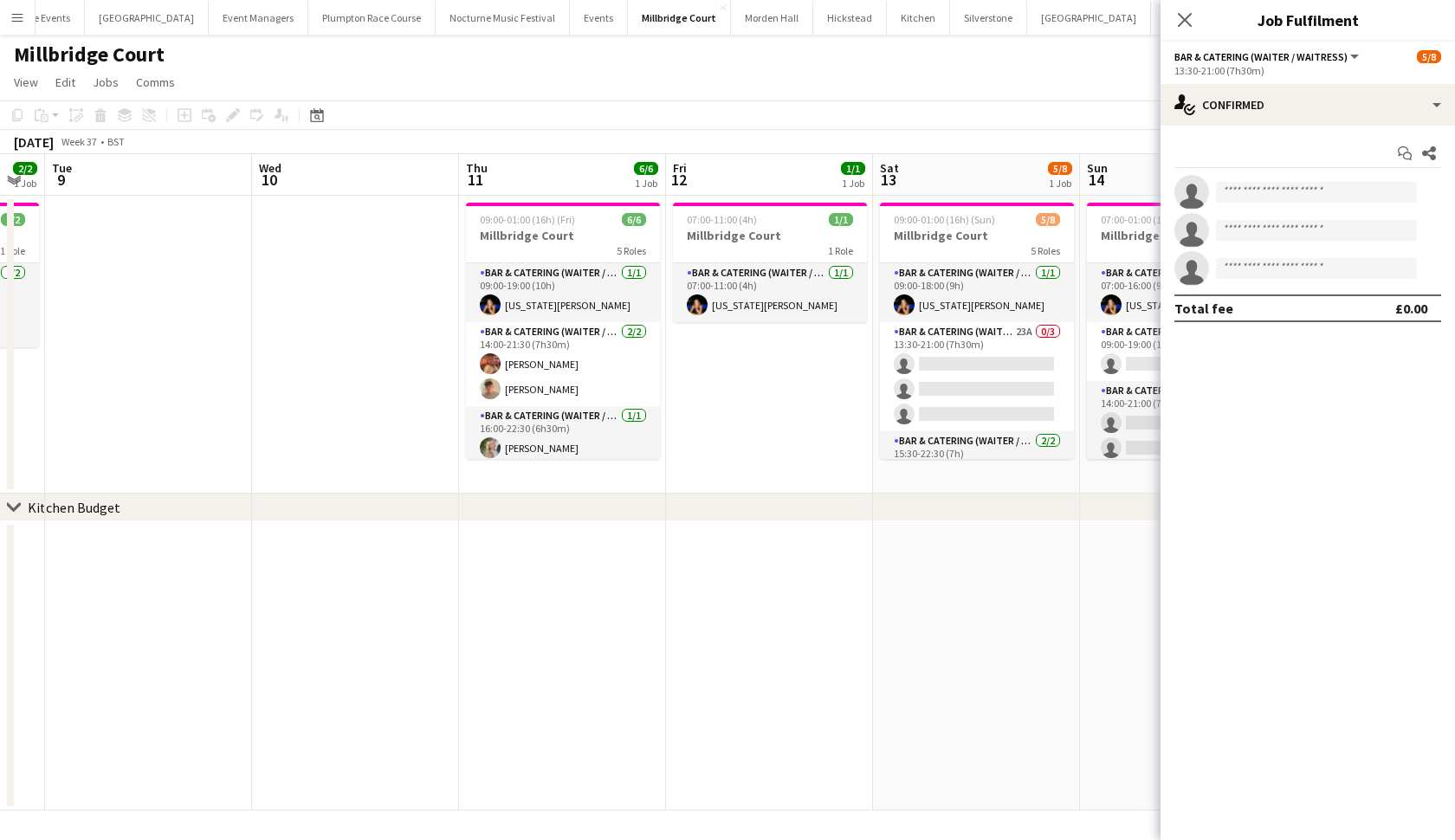
click at [999, 368] on app-card-role "Bar & Catering (Waiter / waitress) 23A 0/3 13:30-21:00 (7h30m) single-neutral-a…" at bounding box center [977, 376] width 194 height 109
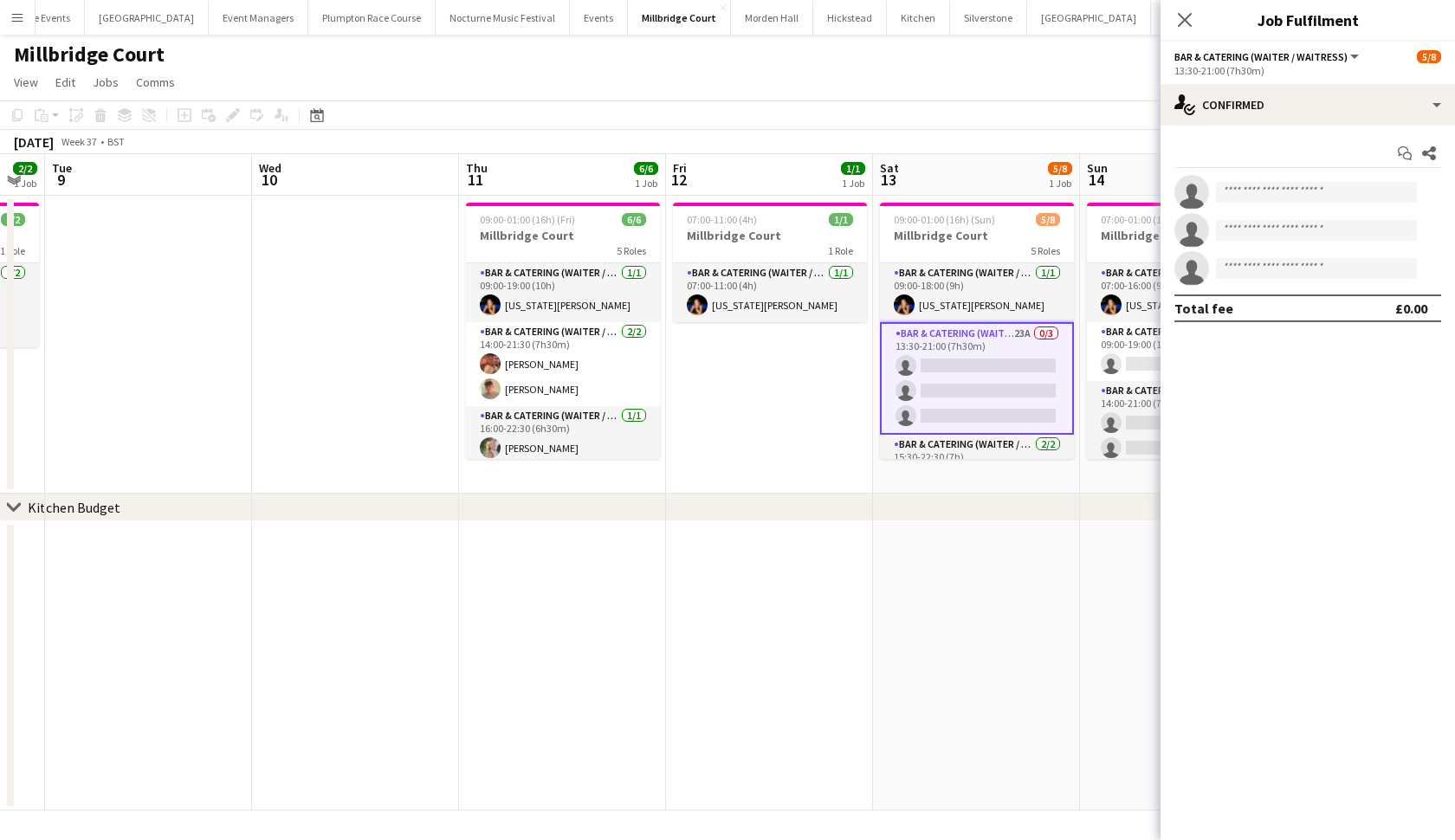
click at [1021, 369] on app-card-role "Bar & Catering (Waiter / waitress) 23A 0/3 13:30-21:00 (7h30m) single-neutral-a…" at bounding box center [977, 378] width 194 height 112
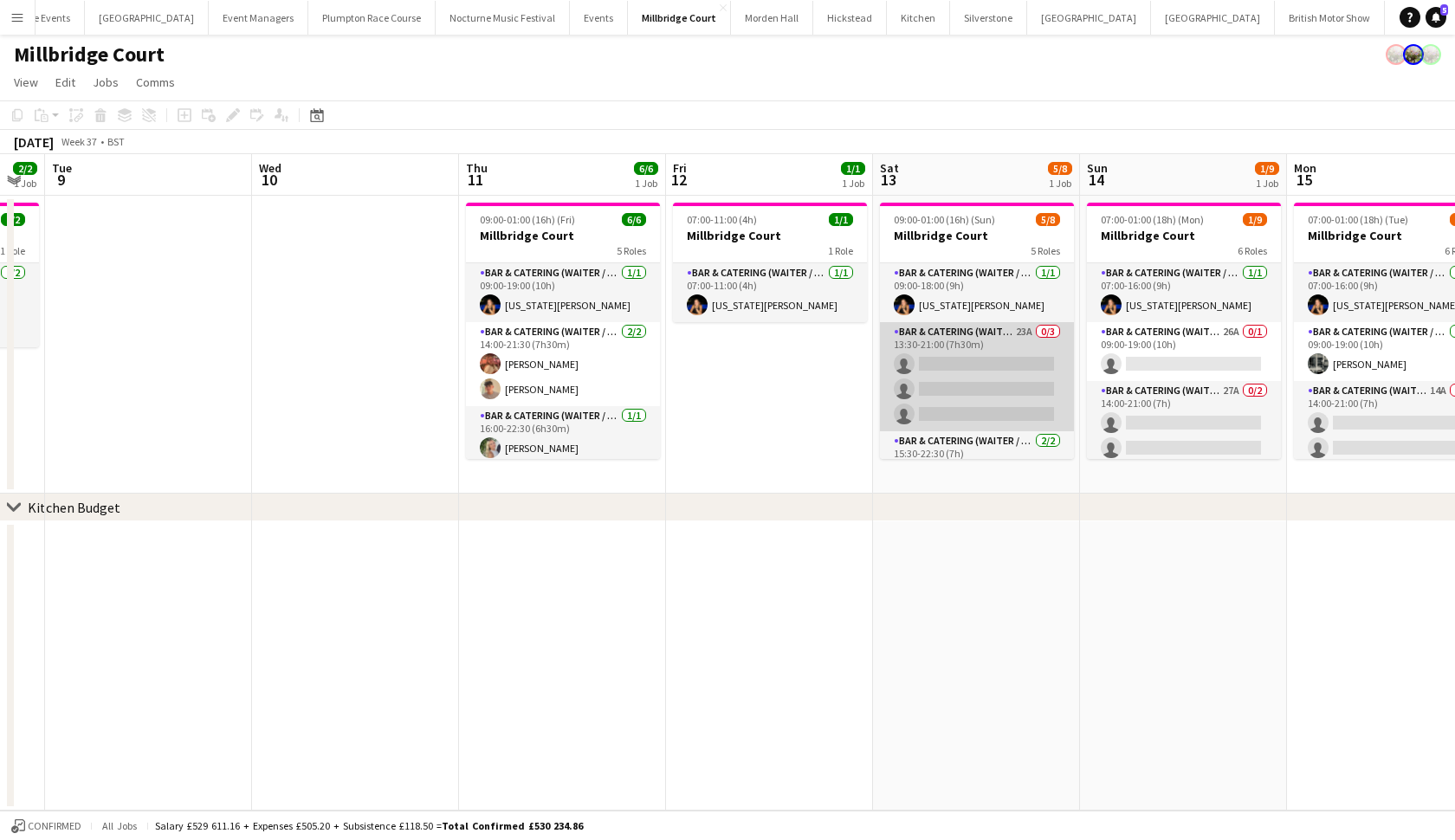
click at [1022, 369] on app-card-role "Bar & Catering (Waiter / waitress) 23A 0/3 13:30-21:00 (7h30m) single-neutral-a…" at bounding box center [977, 376] width 194 height 109
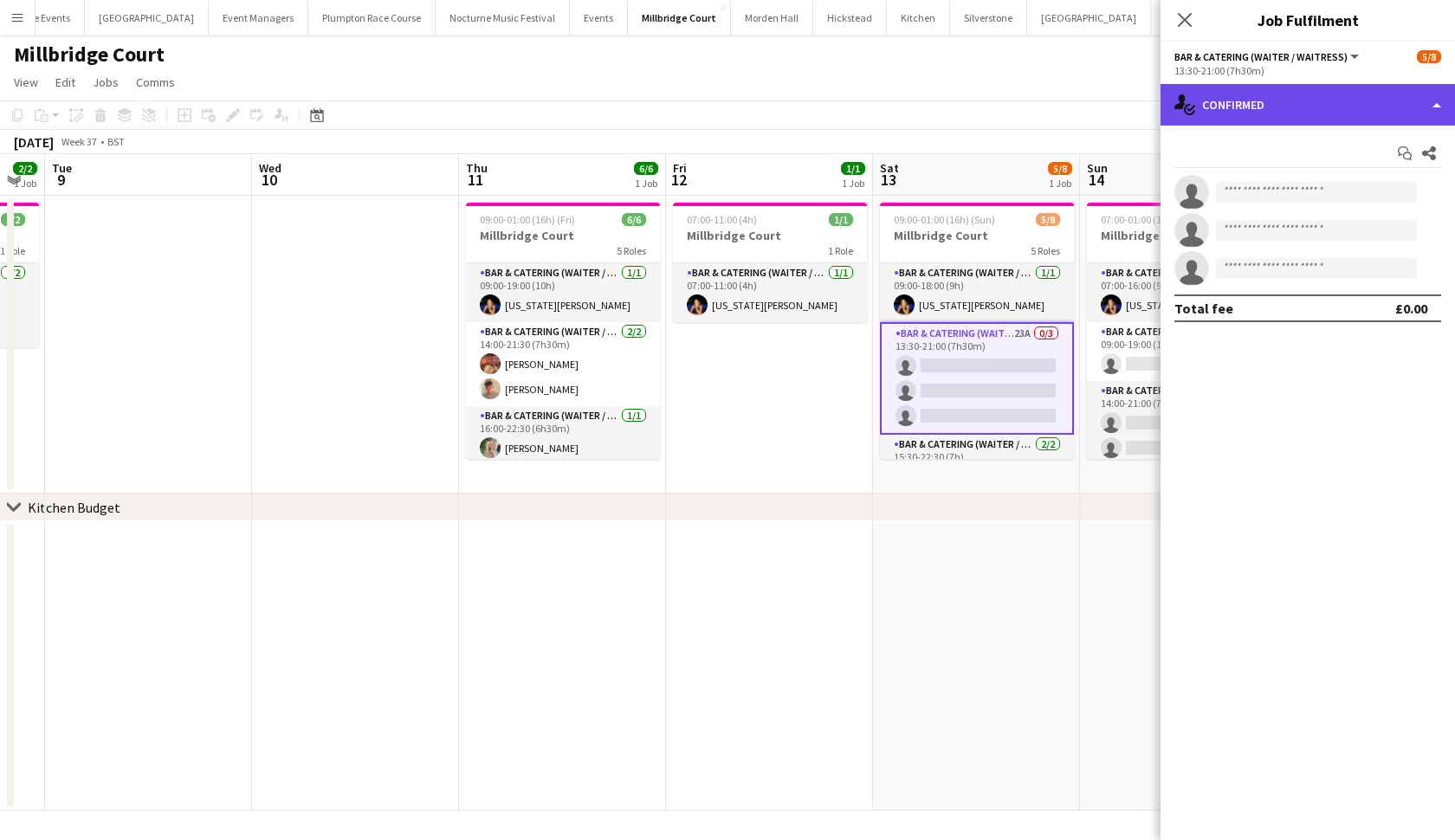
click at [1236, 120] on div "single-neutral-actions-check-2 Confirmed" at bounding box center [1307, 104] width 295 height 42
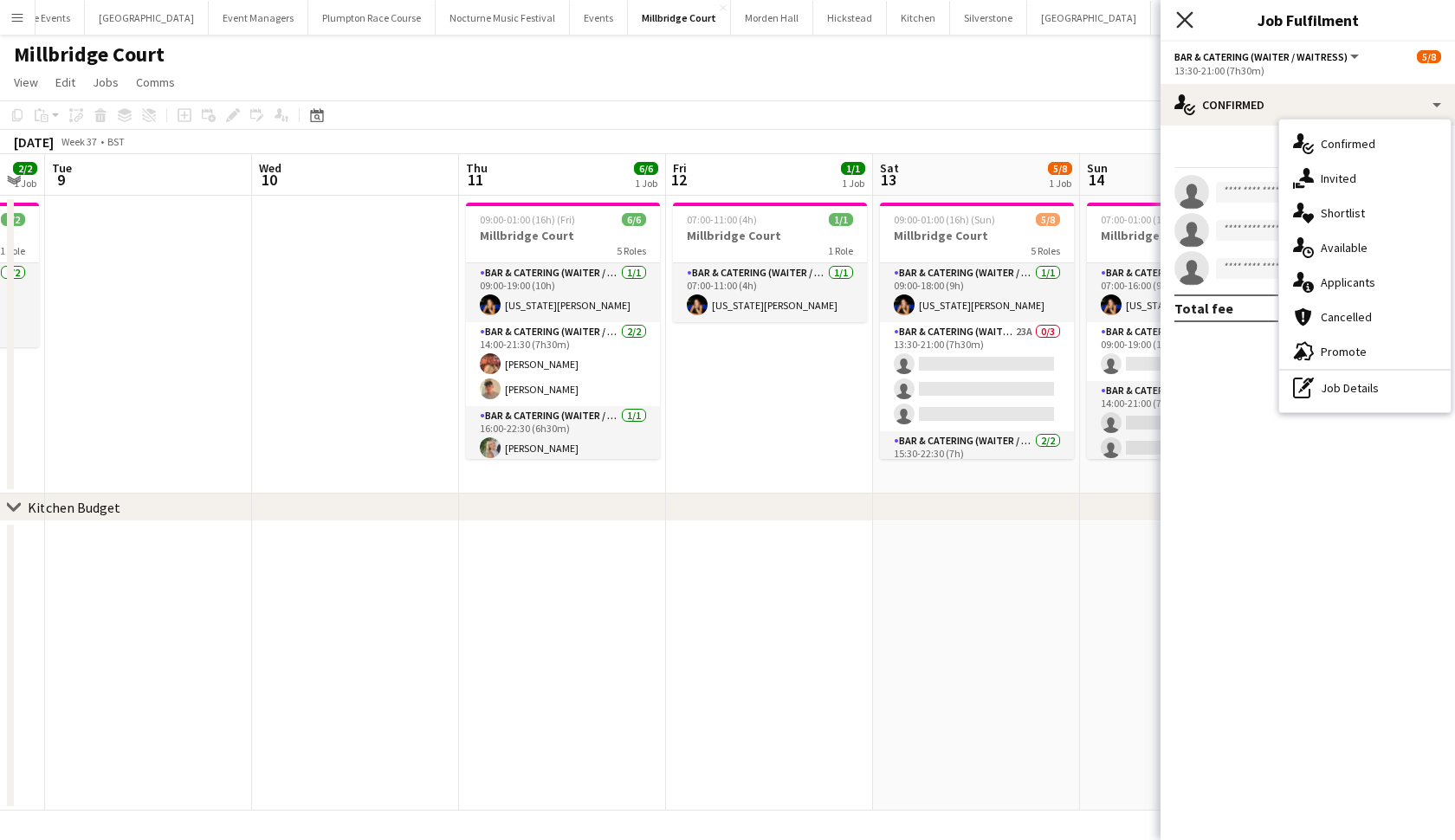
click at [1192, 20] on icon "Close pop-in" at bounding box center [1184, 20] width 16 height 16
